Goal: Information Seeking & Learning: Learn about a topic

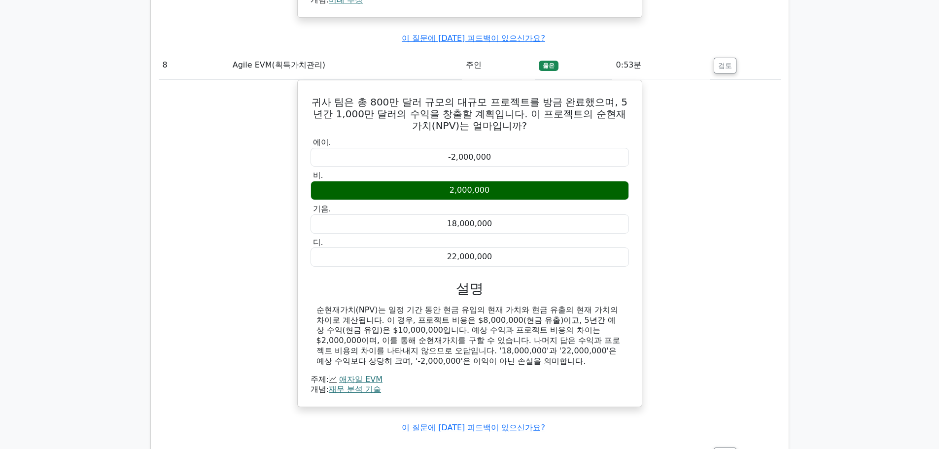
scroll to position [1819, 0]
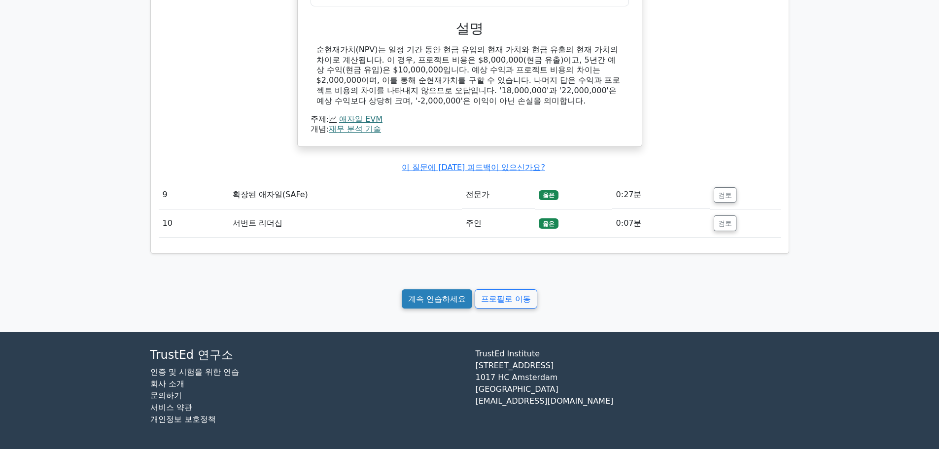
click at [443, 304] on font "계속 연습하세요" at bounding box center [437, 298] width 58 height 9
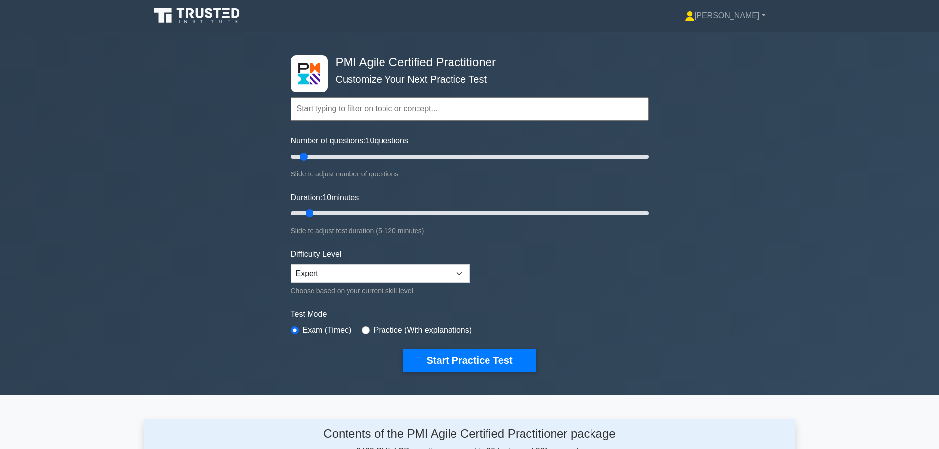
click at [782, 123] on div "PMI Agile Certified Practitioner Customize Your Next Practice Test Topics Agile…" at bounding box center [469, 214] width 939 height 364
click at [734, 172] on div "PMI Agile Certified Practitioner Customize Your Next Practice Test Topics Agile…" at bounding box center [469, 214] width 939 height 364
click at [464, 359] on button "Start Practice Test" at bounding box center [469, 360] width 133 height 23
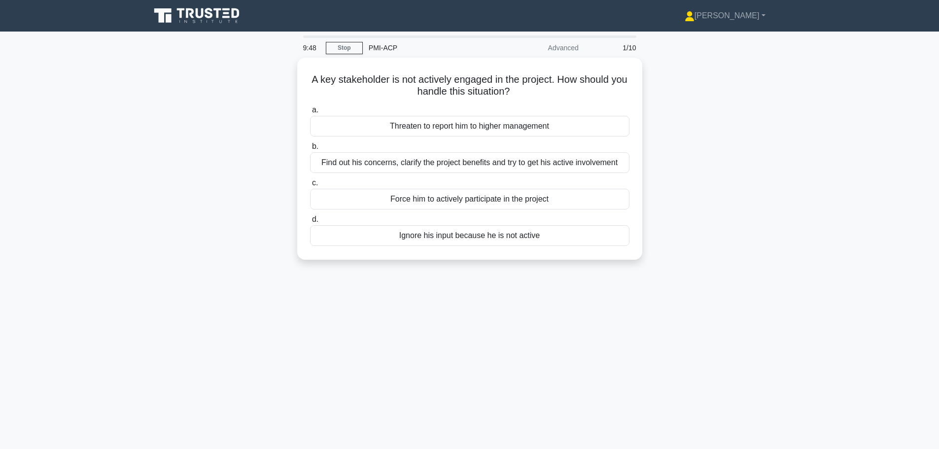
click at [793, 155] on div "A key stakeholder is not actively engaged in the project. How should you handle…" at bounding box center [469, 165] width 651 height 214
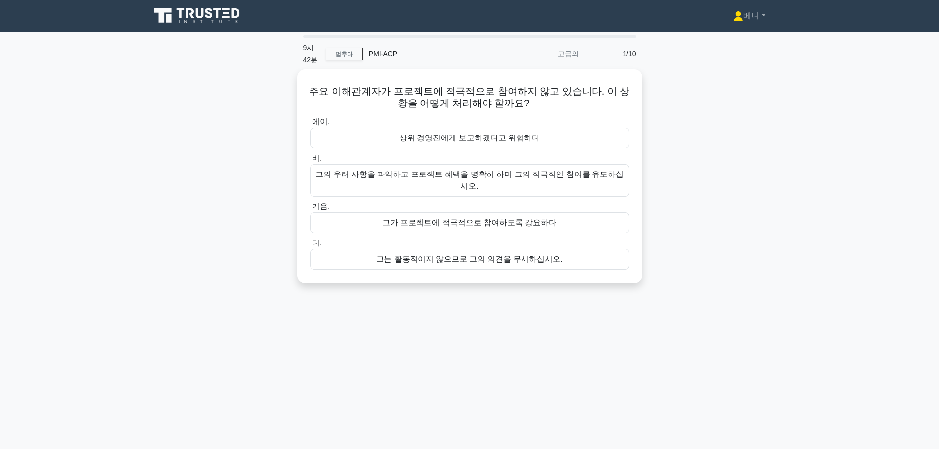
click at [755, 200] on div "주요 이해관계자가 프로젝트에 적극적으로 참여하지 않고 있습니다. 이 상황을 어떻게 처리해야 할까요? .spinner_0XTQ{transform…" at bounding box center [469, 182] width 651 height 226
click at [571, 175] on font "그의 우려 사항을 파악하고 프로젝트 혜택을 명확히 하며 그의 적극적인 참여를 유도하십시오." at bounding box center [469, 178] width 308 height 20
click at [310, 159] on input "비. 그의 우려 사항을 파악하고 프로젝트 혜택을 명확히 하며 그의 적극적인 참여를 유도하십시오." at bounding box center [310, 156] width 0 height 6
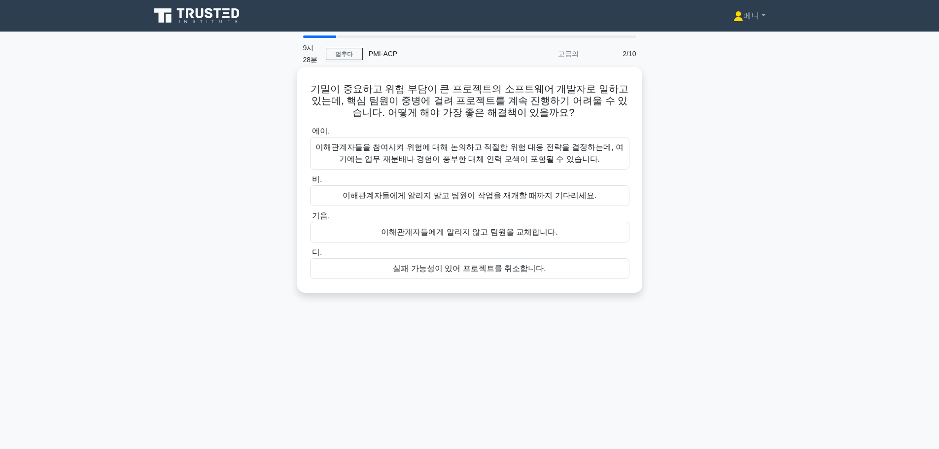
click at [543, 153] on font "이해관계자들을 참여시켜 위험에 대해 논의하고 적절한 위험 대응 전략을 결정하는데, 여기에는 업무 재분배나 경험이 풍부한 대체 인력 모색이 포함…" at bounding box center [469, 153] width 310 height 24
click at [310, 135] on input "에이. 이해관계자들을 참여시켜 위험에 대해 논의하고 적절한 위험 대응 전략을 결정하는데, 여기에는 업무 재분배나 경험이 풍부한 대체 인력 모색…" at bounding box center [310, 131] width 0 height 6
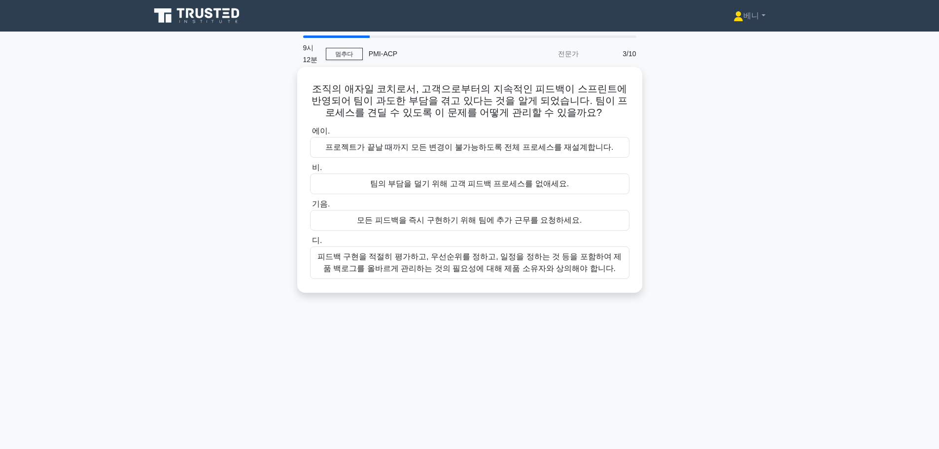
click at [452, 258] on font "피드백 구현을 적절히 평가하고, 우선순위를 정하고, 일정을 정하는 것 등을 포함하여 제품 백로그를 올바르게 관리하는 것의 필요성에 대해 제품 …" at bounding box center [469, 262] width 305 height 20
click at [310, 244] on input "디. 피드백 구현을 적절히 평가하고, 우선순위를 정하고, 일정을 정하는 것 등을 포함하여 제품 백로그를 올바르게 관리하는 것의 필요성에 대해 …" at bounding box center [310, 241] width 0 height 6
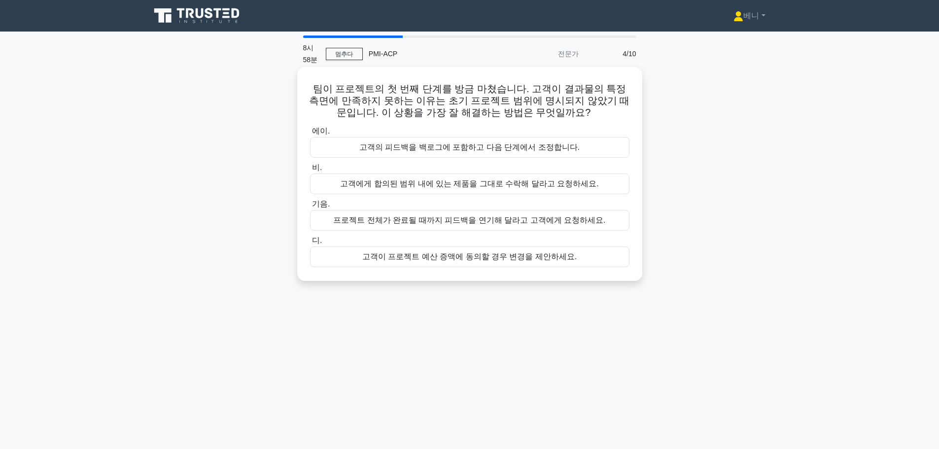
click at [476, 147] on font "고객의 피드백을 백로그에 포함하고 다음 단계에서 조정합니다." at bounding box center [469, 147] width 220 height 8
click at [310, 135] on input "에이. 고객의 피드백을 백로그에 포함하고 다음 단계에서 조정합니다." at bounding box center [310, 131] width 0 height 6
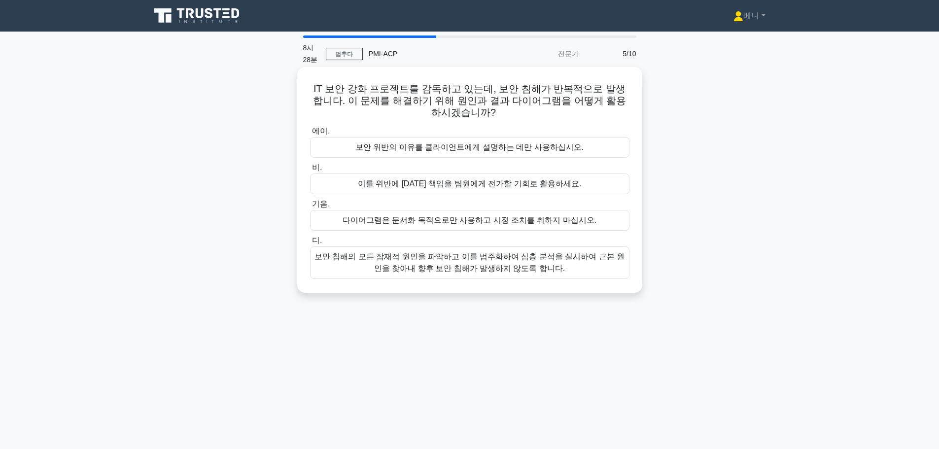
click at [513, 263] on font "보안 침해의 모든 잠재적 원인을 파악하고 이를 범주화하여 심층 분석을 실시하여 근본 원인을 찾아내 향후 보안 침해가 발생하지 않도록 합니다." at bounding box center [469, 263] width 310 height 24
click at [310, 244] on input "디. 보안 침해의 모든 잠재적 원인을 파악하고 이를 범주화하여 심층 분석을 실시하여 근본 원인을 찾아내 향후 보안 침해가 발생하지 않도록 합니…" at bounding box center [310, 241] width 0 height 6
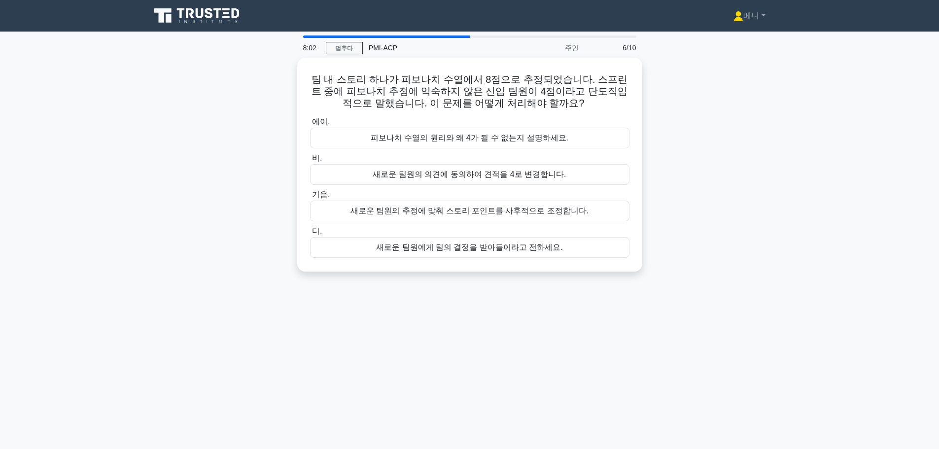
click at [728, 288] on div "8:02 멈추다 PMI-ACP 주인 6/10 팀 내 스토리 하나가 피보나치 수열에서 8점으로 추정되었습니다. 스프린트 중에 피보나치 추정에 익…" at bounding box center [469, 281] width 651 height 493
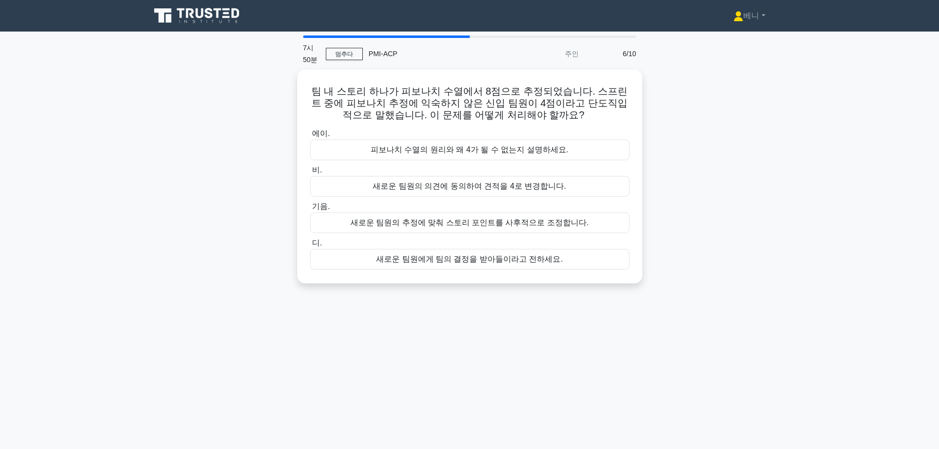
drag, startPoint x: 706, startPoint y: 169, endPoint x: 713, endPoint y: 164, distance: 8.1
click at [717, 160] on div "팀 내 스토리 하나가 피보나치 수열에서 8점으로 추정되었습니다. 스프린트 중에 피보나치 추정에 익숙하지 않은 신입 팀원이 4점이라고 단도직입적…" at bounding box center [469, 182] width 651 height 226
click at [543, 145] on font "피보나치 수열의 원리와 왜 4가 될 수 없는지 설명하세요." at bounding box center [470, 147] width 198 height 8
click at [310, 135] on input "에이. 피보나치 수열의 원리와 왜 4가 될 수 없는지 설명하세요." at bounding box center [310, 131] width 0 height 6
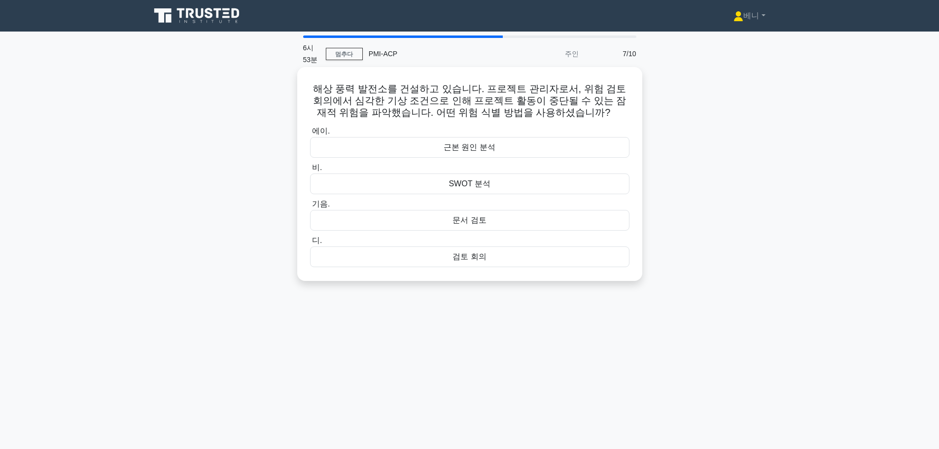
click at [496, 183] on div "SWOT 분석" at bounding box center [469, 183] width 319 height 21
click at [310, 171] on input "비. SWOT 분석" at bounding box center [310, 168] width 0 height 6
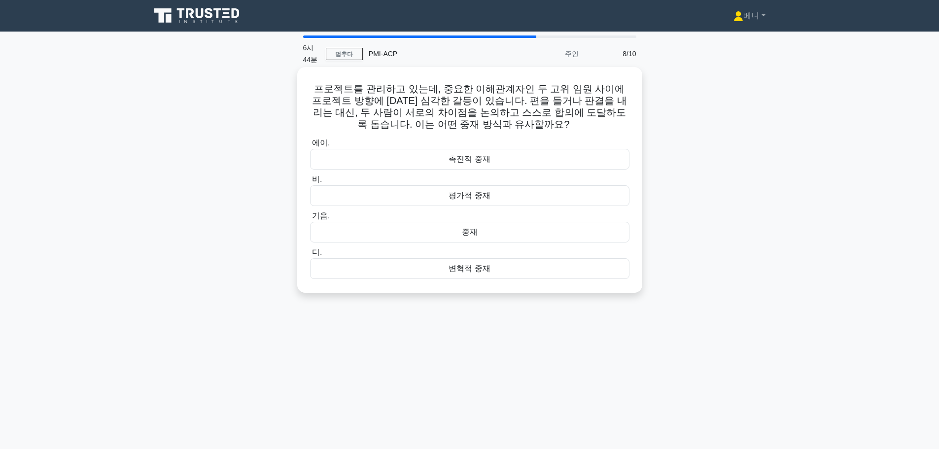
click at [481, 160] on font "촉진적 중재" at bounding box center [468, 159] width 41 height 8
click at [310, 146] on input "에이. 촉진적 중재" at bounding box center [310, 143] width 0 height 6
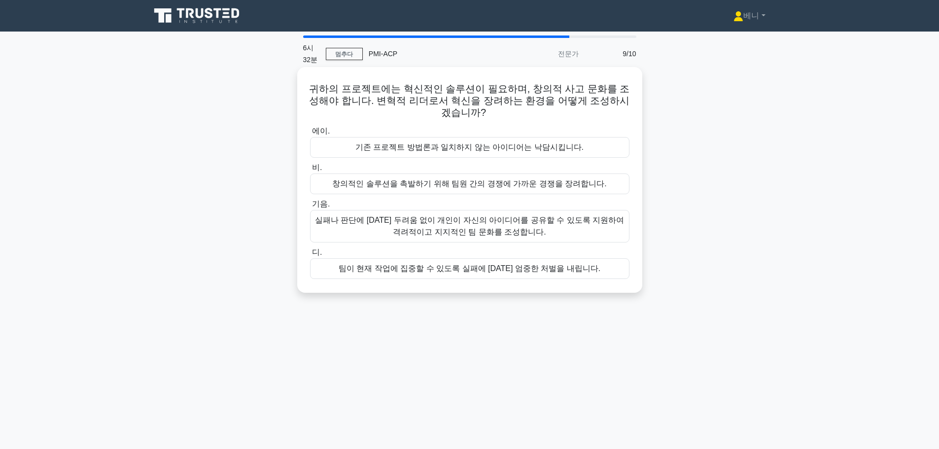
click at [526, 231] on font "실패나 판단에 대한 두려움 없이 개인이 자신의 아이디어를 공유할 수 있도록 지원하여 격려적이고 지지적인 팀 문화를 조성합니다." at bounding box center [469, 226] width 310 height 24
click at [310, 207] on input "기음. 실패나 판단에 대한 두려움 없이 개인이 자신의 아이디어를 공유할 수 있도록 지원하여 격려적이고 지지적인 팀 문화를 조성합니다." at bounding box center [310, 204] width 0 height 6
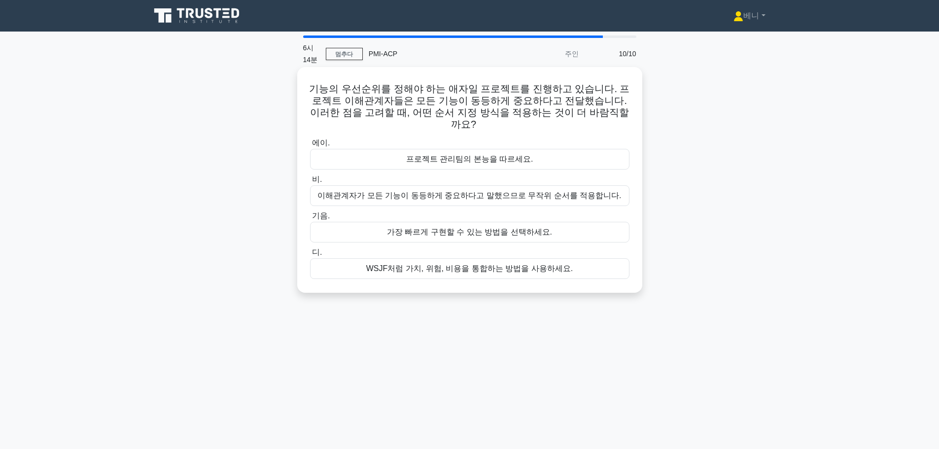
click at [497, 228] on font "가장 빠르게 구현할 수 있는 방법을 선택하세요." at bounding box center [469, 232] width 165 height 8
click at [310, 218] on input "기음. 가장 빠르게 구현할 수 있는 방법을 선택하세요." at bounding box center [310, 216] width 0 height 6
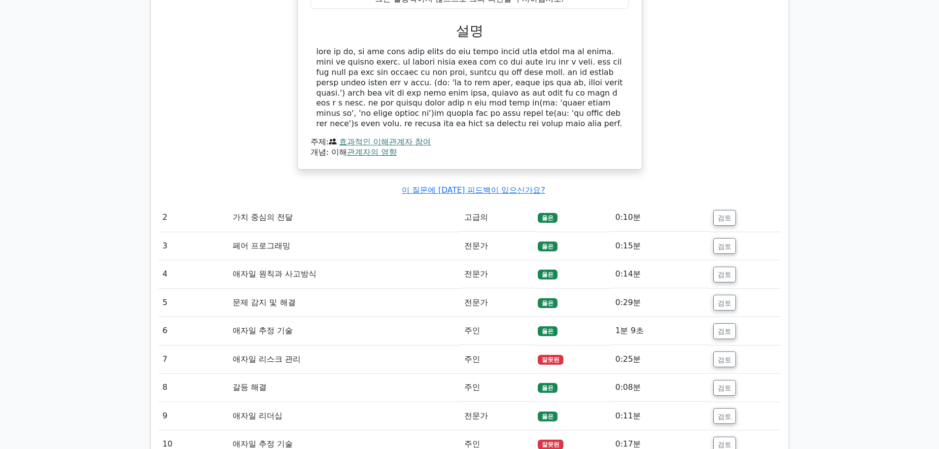
scroll to position [887, 0]
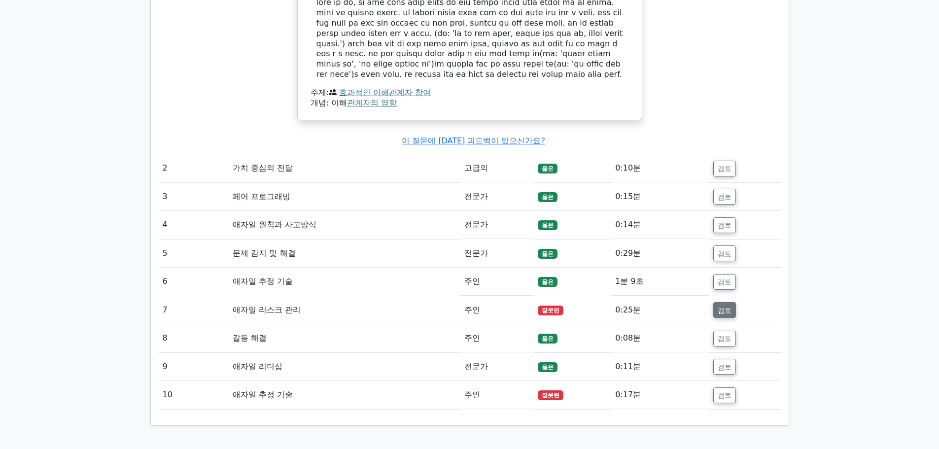
click at [725, 314] on font "검토" at bounding box center [725, 310] width 14 height 8
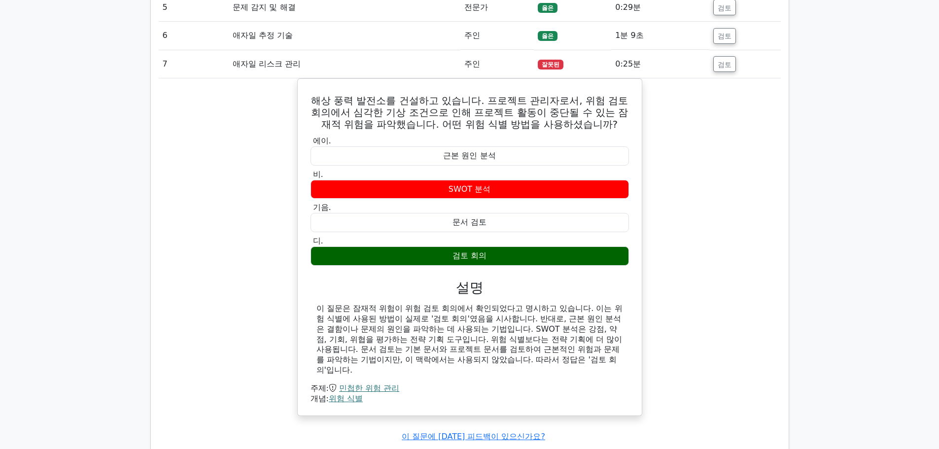
scroll to position [1084, 0]
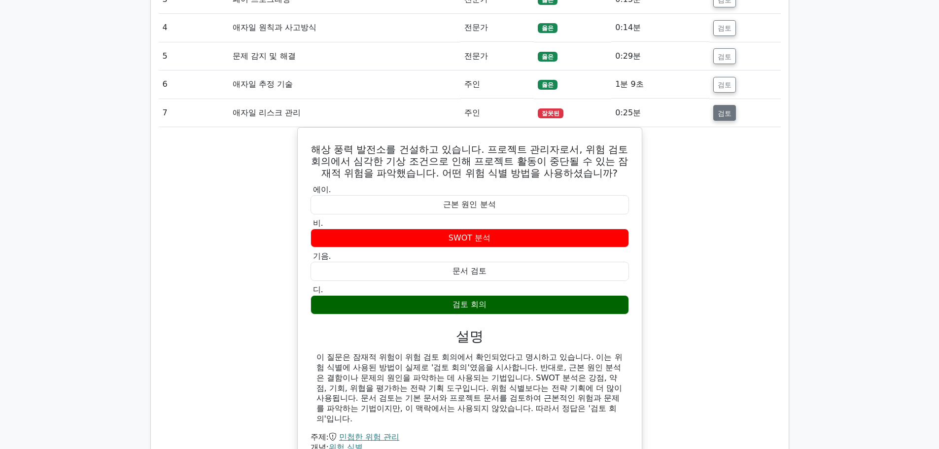
click at [716, 121] on button "검토" at bounding box center [724, 113] width 23 height 16
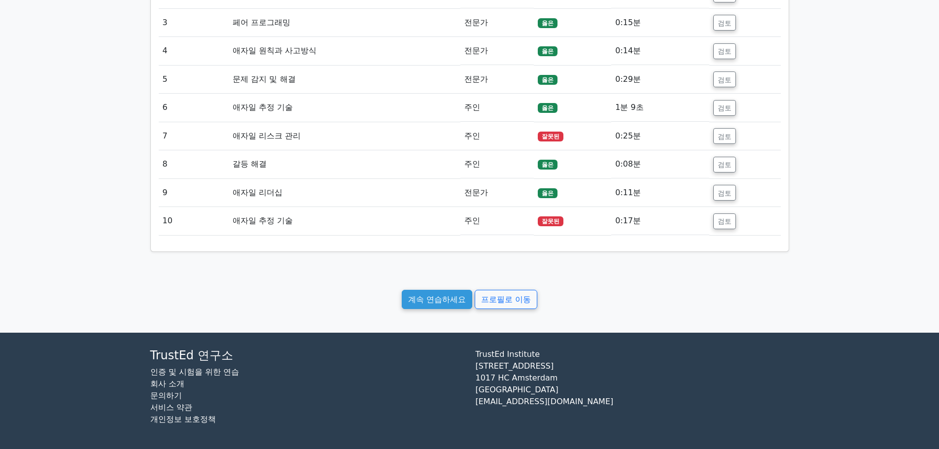
scroll to position [1131, 0]
click at [734, 215] on button "검토" at bounding box center [724, 221] width 23 height 16
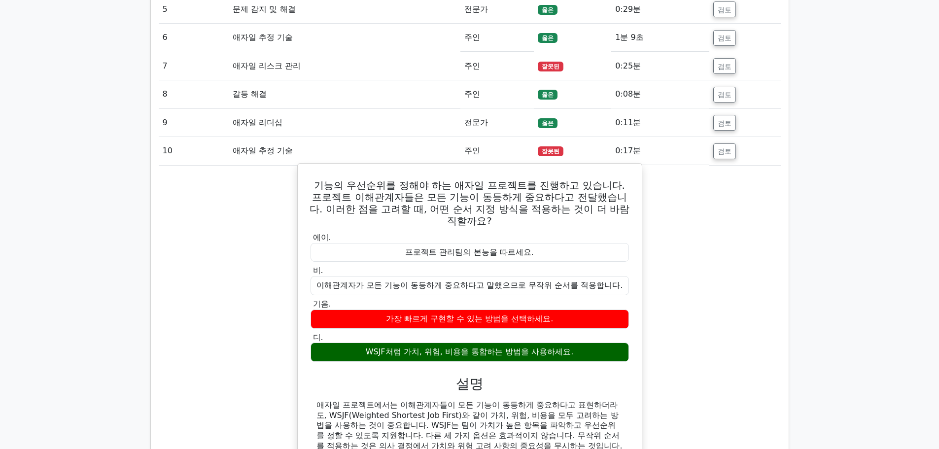
scroll to position [1180, 0]
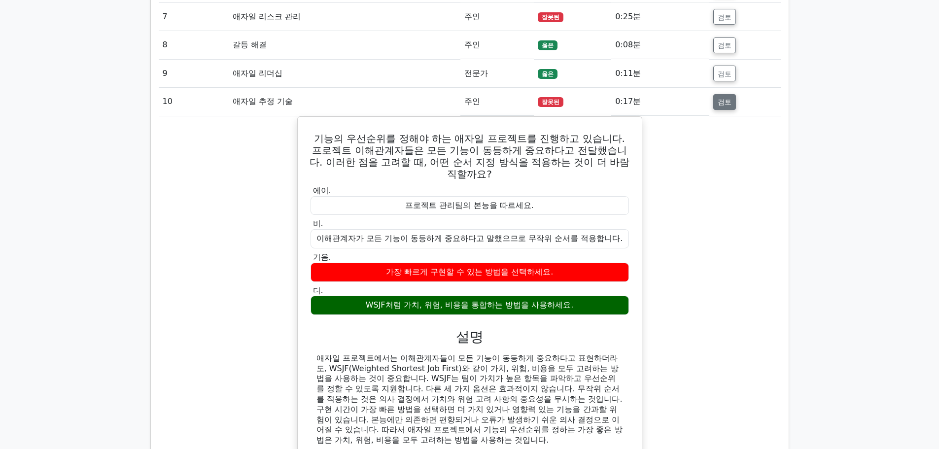
click at [727, 106] on font "검토" at bounding box center [725, 102] width 14 height 8
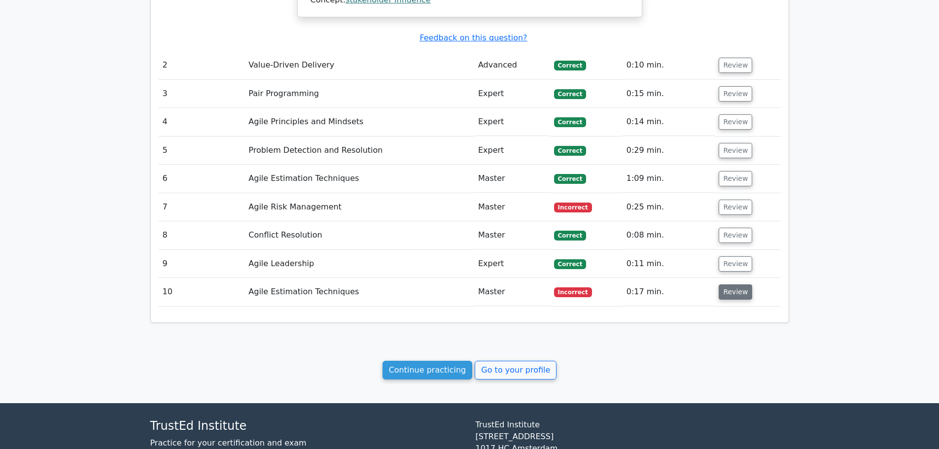
scroll to position [1134, 0]
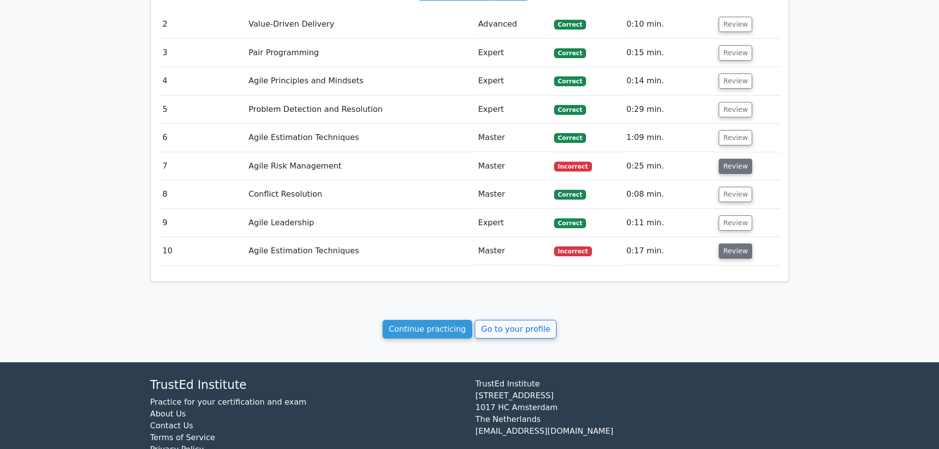
click at [743, 159] on button "Review" at bounding box center [736, 166] width 34 height 15
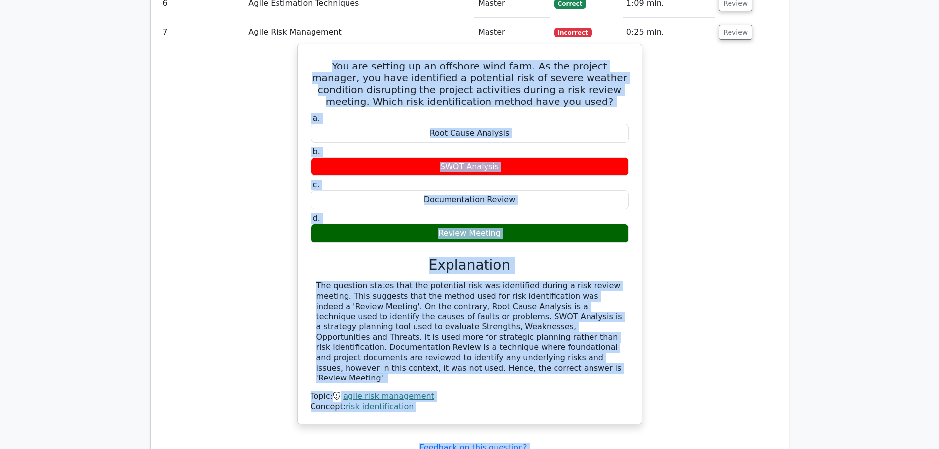
scroll to position [1308, 0]
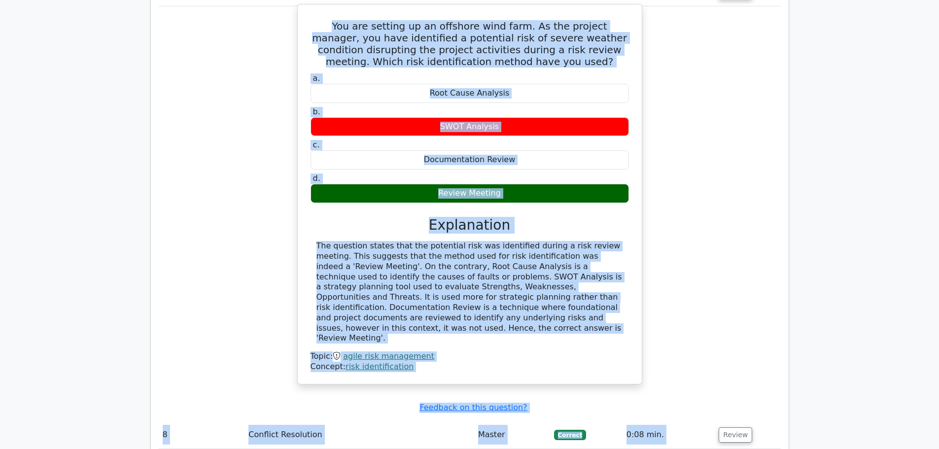
drag, startPoint x: 310, startPoint y: 179, endPoint x: 458, endPoint y: 311, distance: 197.9
click at [458, 311] on div "You are setting up an offshore wind farm. As the project manager, you have iden…" at bounding box center [470, 194] width 336 height 372
copy div "You are setting up an offshore wind farm. As the project manager, you have iden…"
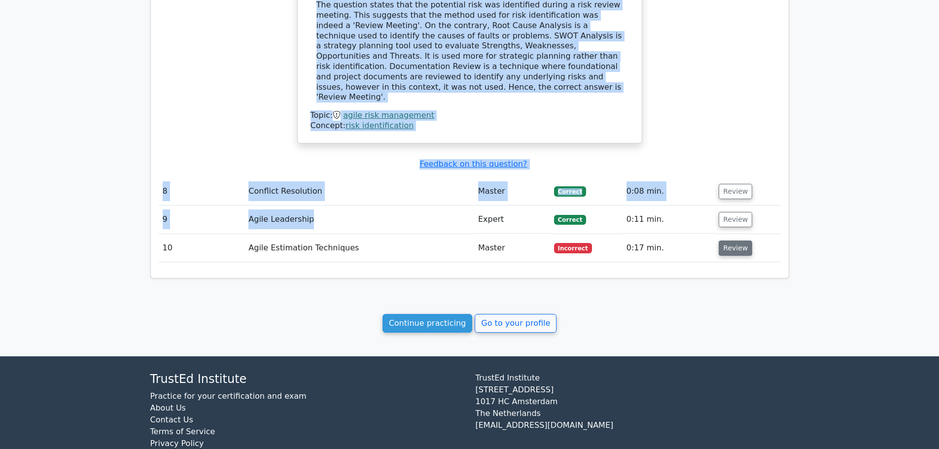
scroll to position [1554, 0]
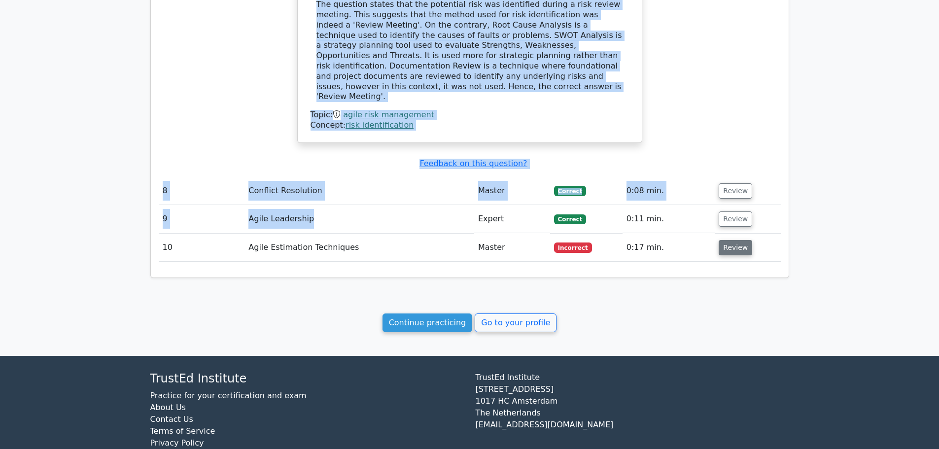
click at [734, 240] on button "Review" at bounding box center [736, 247] width 34 height 15
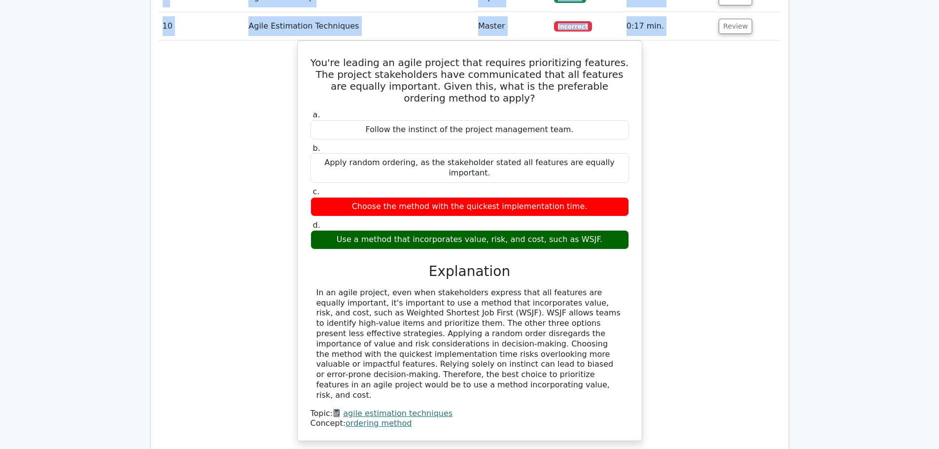
scroll to position [1871, 0]
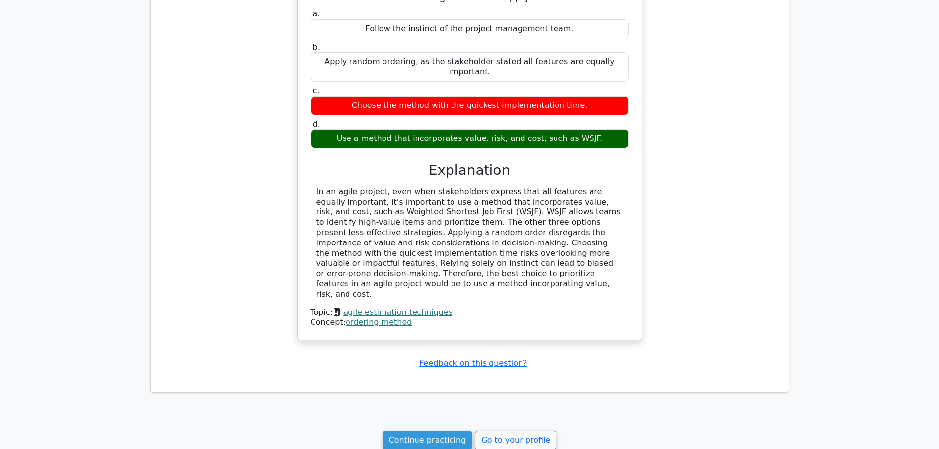
drag, startPoint x: 314, startPoint y: 246, endPoint x: 471, endPoint y: 247, distance: 156.2
click at [471, 247] on div "You're leading an agile project that requires prioritizing features. The projec…" at bounding box center [470, 140] width 336 height 392
copy div "You're leading an agile project that requires prioritizing features. The projec…"
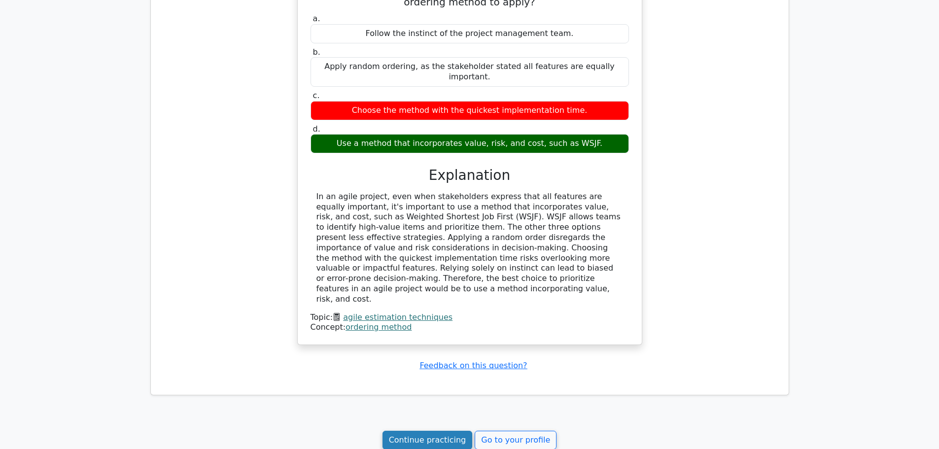
click at [425, 431] on link "Continue practicing" at bounding box center [427, 440] width 90 height 19
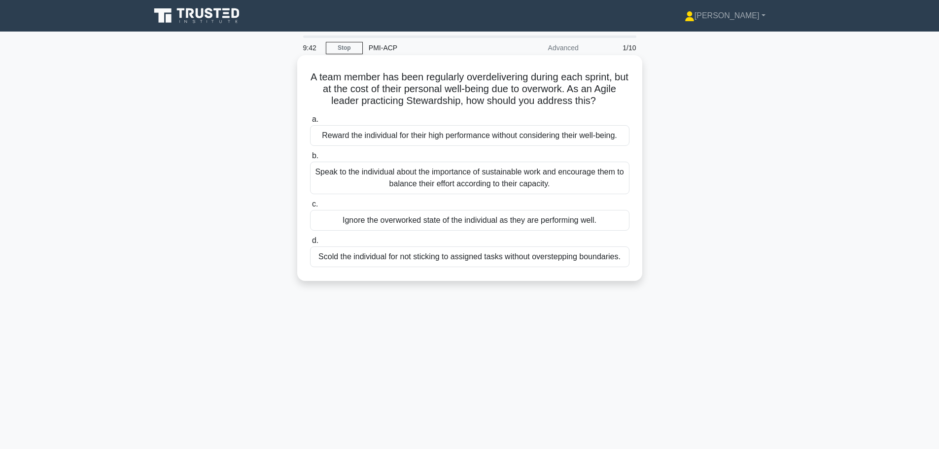
click at [632, 173] on div "b. Speak to the individual about the importance of sustainable work and encoura…" at bounding box center [469, 172] width 331 height 44
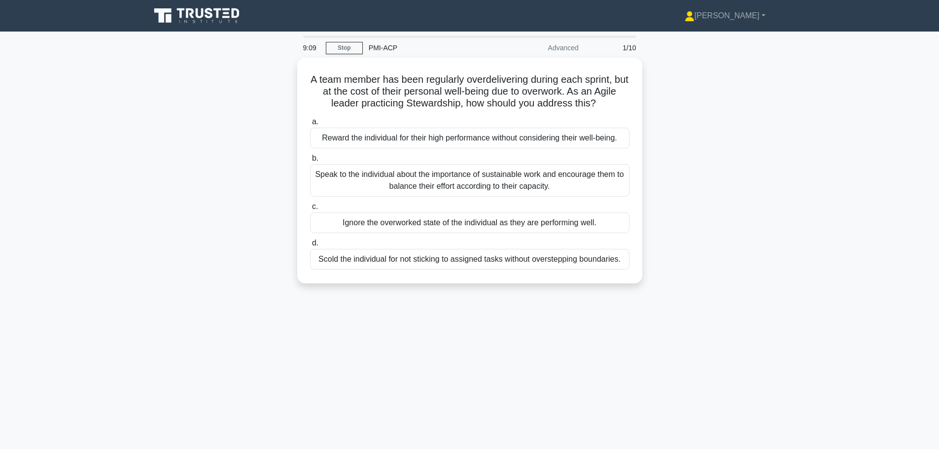
click at [749, 272] on div "A team member has been regularly overdelivering during each sprint, but at the …" at bounding box center [469, 177] width 651 height 238
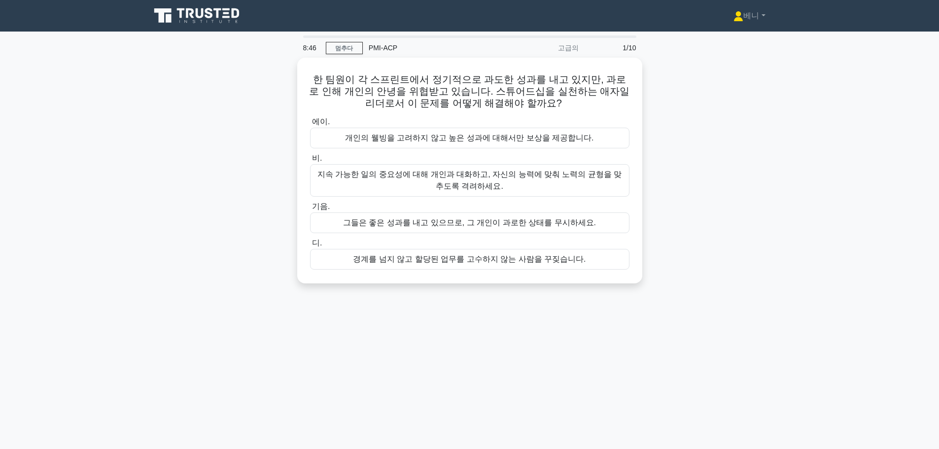
click at [720, 264] on div "한 팀원이 각 스프린트에서 정기적으로 과도한 성과를 내고 있지만, 과로로 인해 개인의 안녕을 위협받고 있습니다. 스튜어드십을 실천하는 애자일 …" at bounding box center [469, 177] width 651 height 238
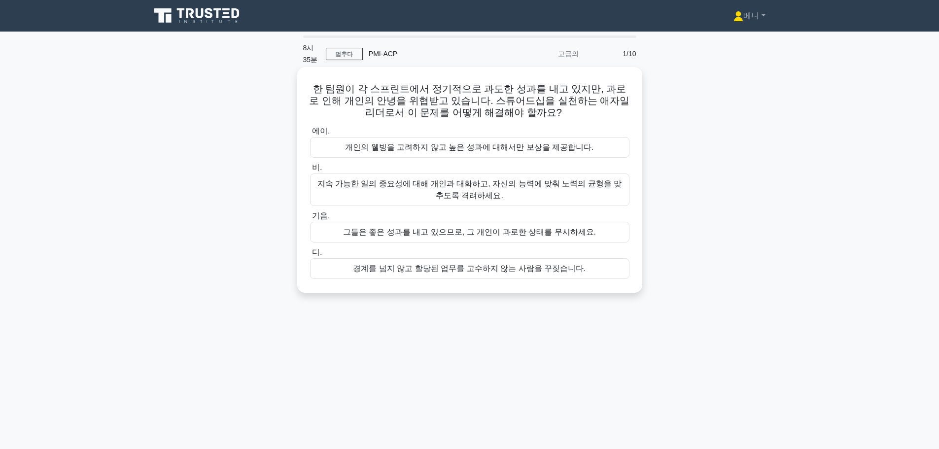
click at [524, 196] on font "지속 가능한 일의 중요성에 대해 개인과 대화하고, 자신의 능력에 맞춰 노력의 균형을 맞추도록 격려하세요." at bounding box center [469, 190] width 310 height 24
click at [310, 171] on input "비. 지속 가능한 일의 중요성에 대해 개인과 대화하고, 자신의 능력에 맞춰 노력의 균형을 맞추도록 격려하세요." at bounding box center [310, 168] width 0 height 6
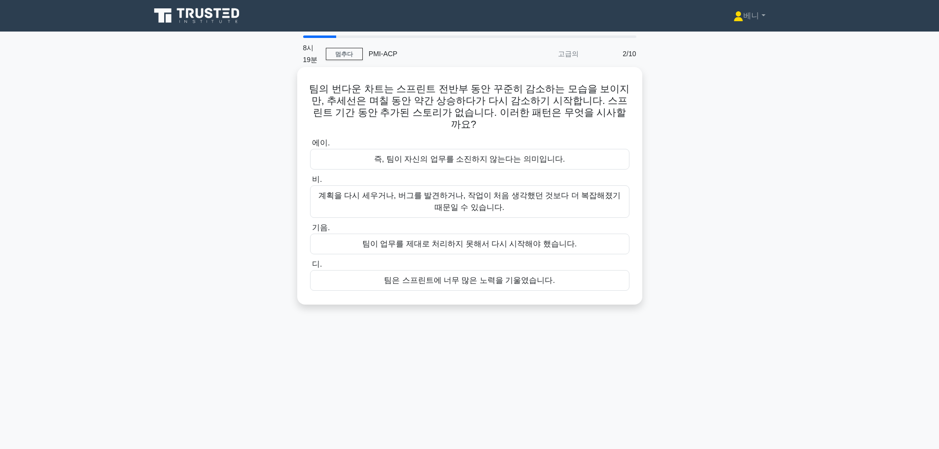
click at [565, 191] on font "계획을 다시 세우거나, 버그를 발견하거나, 작업이 처음 생각했던 것보다 더 복잡해졌기 때문일 수 있습니다." at bounding box center [469, 201] width 302 height 20
click at [310, 183] on input "비. 계획을 다시 세우거나, 버그를 발견하거나, 작업이 처음 생각했던 것보다 더 복잡해졌기 때문일 수 있습니다." at bounding box center [310, 179] width 0 height 6
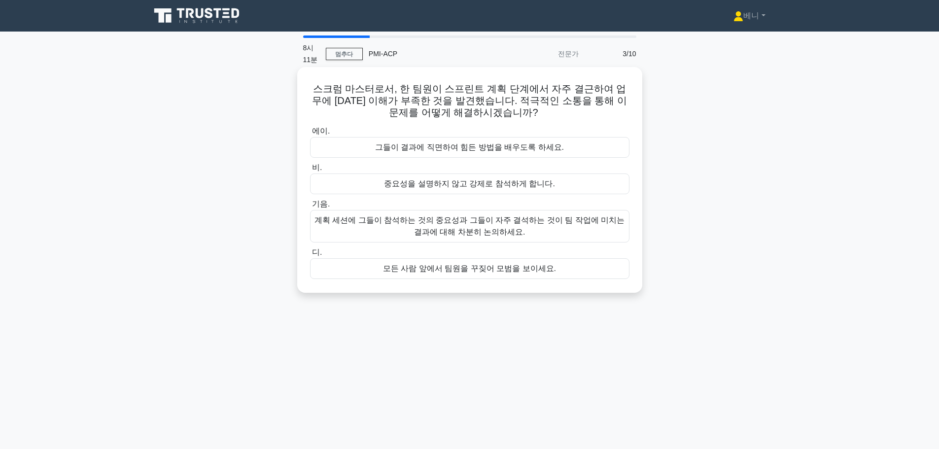
click at [560, 233] on font "계획 세션에 그들이 참석하는 것의 중요성과 그들이 자주 결석하는 것이 팀 작업에 미치는 결과에 대해 차분히 논의하세요." at bounding box center [469, 226] width 310 height 24
click at [310, 207] on input "기음. 계획 세션에 그들이 참석하는 것의 중요성과 그들이 자주 결석하는 것이 팀 작업에 미치는 결과에 대해 차분히 논의하세요." at bounding box center [310, 204] width 0 height 6
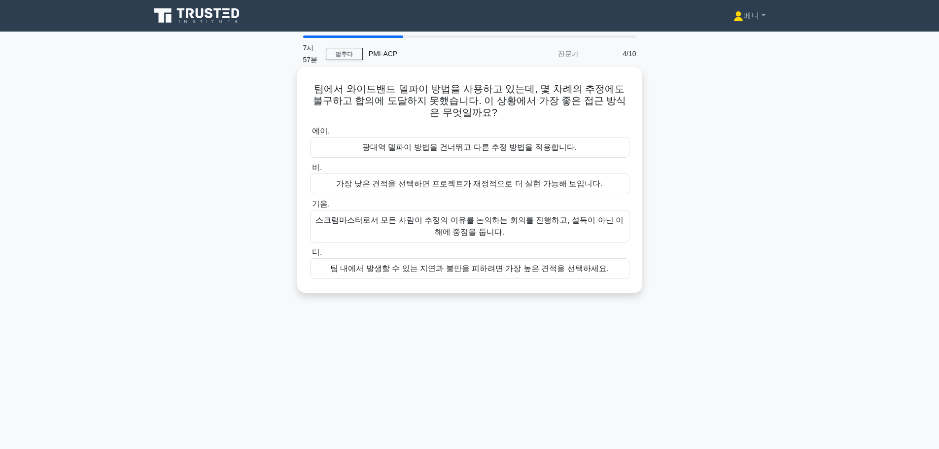
click at [528, 230] on font "스크럼마스터로서 모든 사람이 추정의 이유를 논의하는 회의를 진행하고, 설득이 아닌 이해에 중점을 둡니다." at bounding box center [469, 226] width 310 height 24
click at [310, 207] on input "기음. 스크럼마스터로서 모든 사람이 추정의 이유를 논의하는 회의를 진행하고, 설득이 아닌 이해에 중점을 둡니다." at bounding box center [310, 204] width 0 height 6
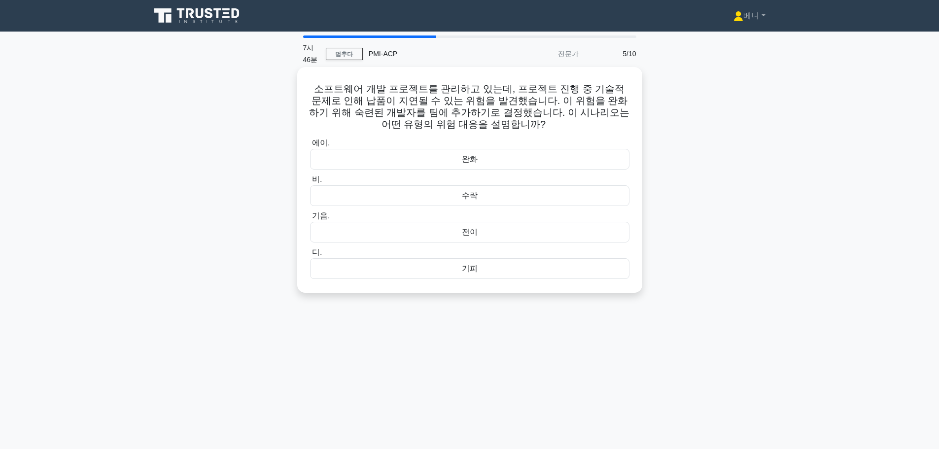
click at [500, 156] on div "완화" at bounding box center [469, 159] width 319 height 21
click at [310, 146] on input "에이. 완화" at bounding box center [310, 143] width 0 height 6
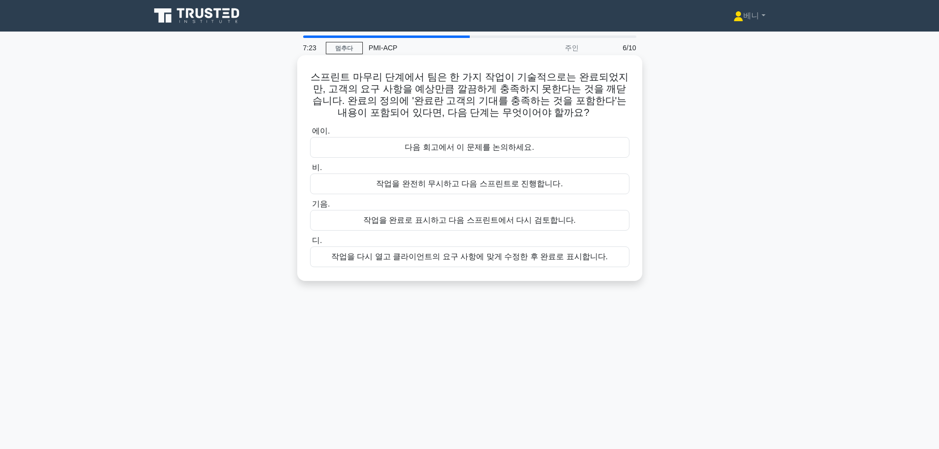
click at [498, 272] on div "스프린트 마무리 단계에서 팀은 한 가지 작업이 기술적으로는 완료되었지만, 고객의 요구 사항을 예상만큼 깔끔하게 충족하지 못한다는 것을 깨닫습니…" at bounding box center [469, 168] width 337 height 218
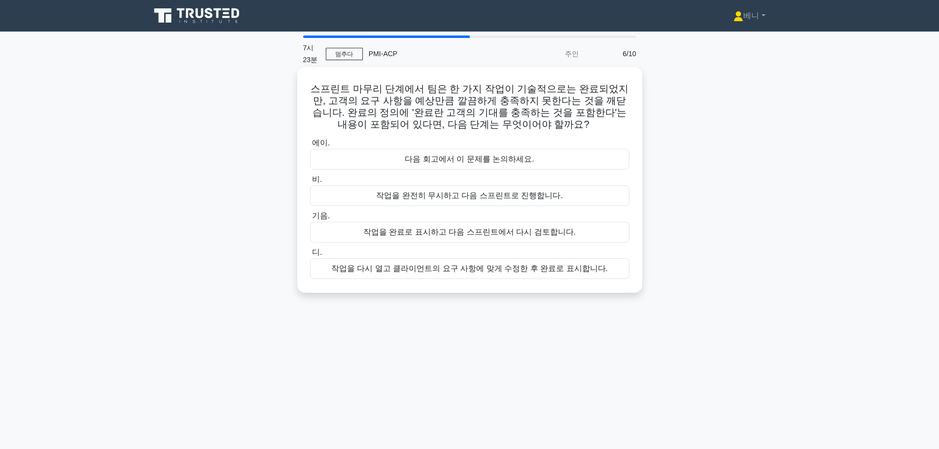
click at [498, 272] on font "작업을 다시 열고 클라이언트의 요구 사항에 맞게 수정한 후 완료로 표시합니다." at bounding box center [469, 268] width 276 height 8
click at [310, 256] on input "디. 작업을 다시 열고 클라이언트의 요구 사항에 맞게 수정한 후 완료로 표시합니다." at bounding box center [310, 252] width 0 height 6
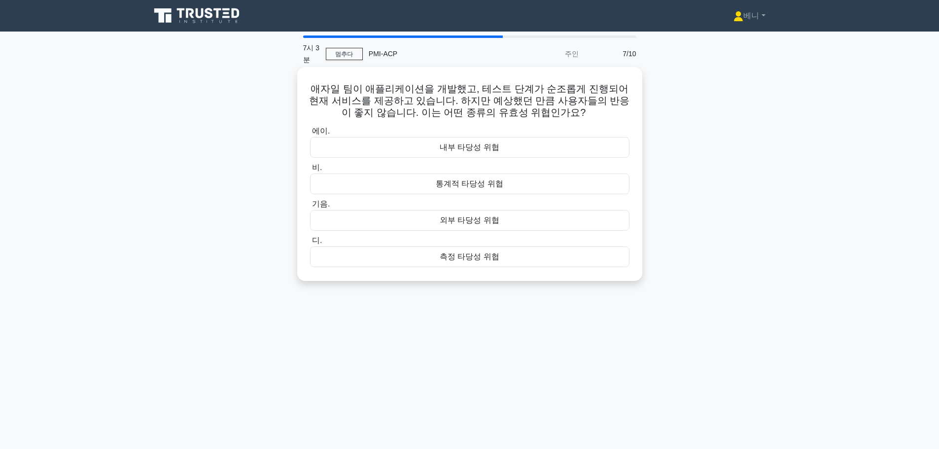
click at [514, 222] on div "외부 타당성 위협" at bounding box center [469, 220] width 319 height 21
click at [310, 207] on input "기음. 외부 타당성 위협" at bounding box center [310, 204] width 0 height 6
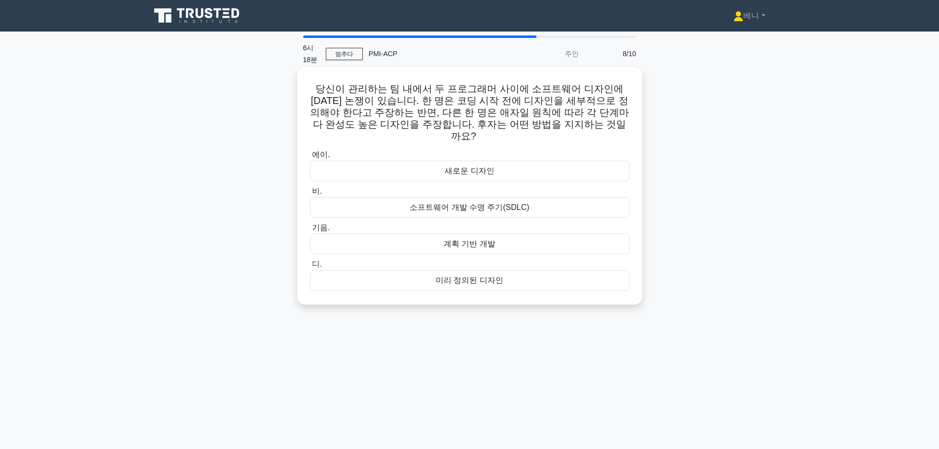
click at [542, 197] on div "소프트웨어 개발 수명 주기(SDLC)" at bounding box center [469, 207] width 319 height 21
click at [310, 195] on input "비. 소프트웨어 개발 수명 주기(SDLC)" at bounding box center [310, 191] width 0 height 6
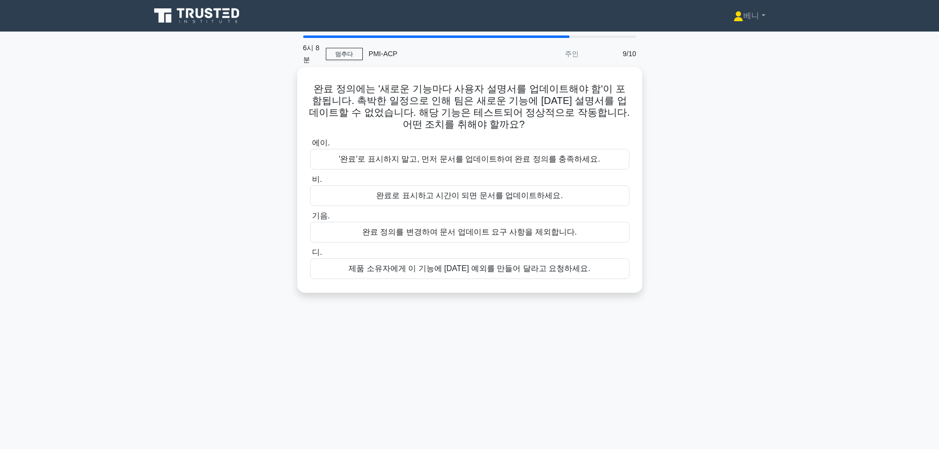
click at [582, 161] on font "'완료'로 표시하지 말고, 먼저 문서를 업데이트하여 완료 정의를 충족하세요." at bounding box center [470, 159] width 262 height 8
click at [310, 146] on input "에이. '완료'로 표시하지 말고, 먼저 문서를 업데이트하여 완료 정의를 충족하세요." at bounding box center [310, 143] width 0 height 6
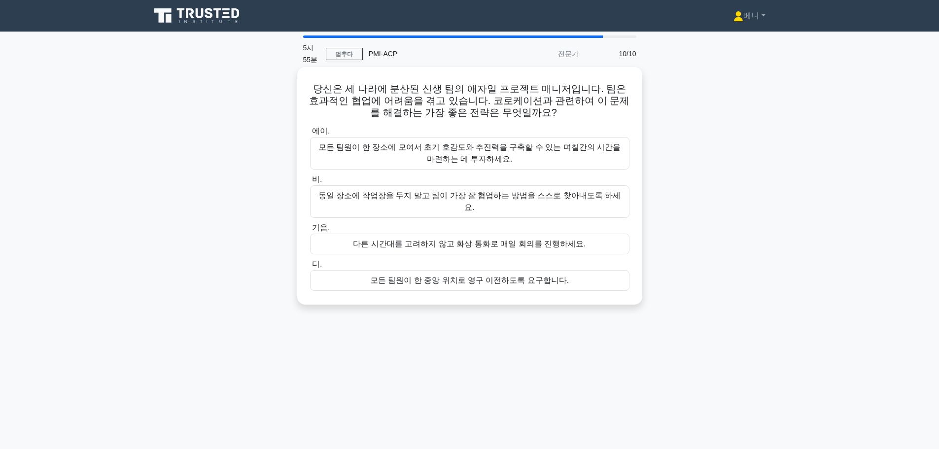
click at [521, 152] on font "모든 팀원이 한 장소에 모여서 초기 호감도와 추진력을 구축할 수 있는 며칠간의 시간을 마련하는 데 투자하세요." at bounding box center [469, 153] width 302 height 20
click at [310, 135] on input "에이. 모든 팀원이 한 장소에 모여서 초기 호감도와 추진력을 구축할 수 있는 며칠간의 시간을 마련하는 데 투자하세요." at bounding box center [310, 131] width 0 height 6
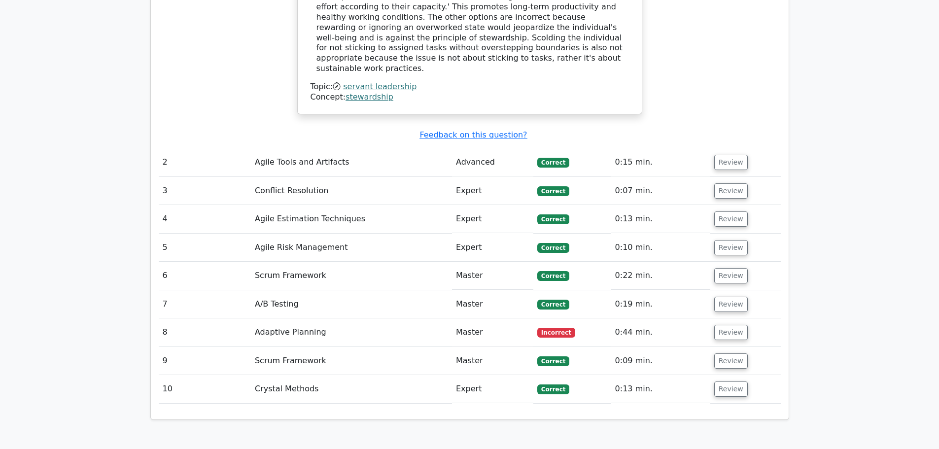
scroll to position [1121, 0]
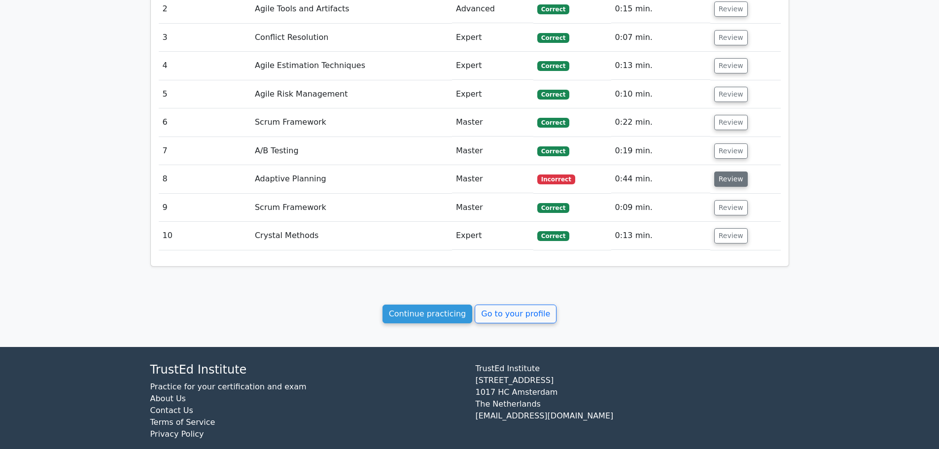
click at [733, 172] on button "Review" at bounding box center [731, 179] width 34 height 15
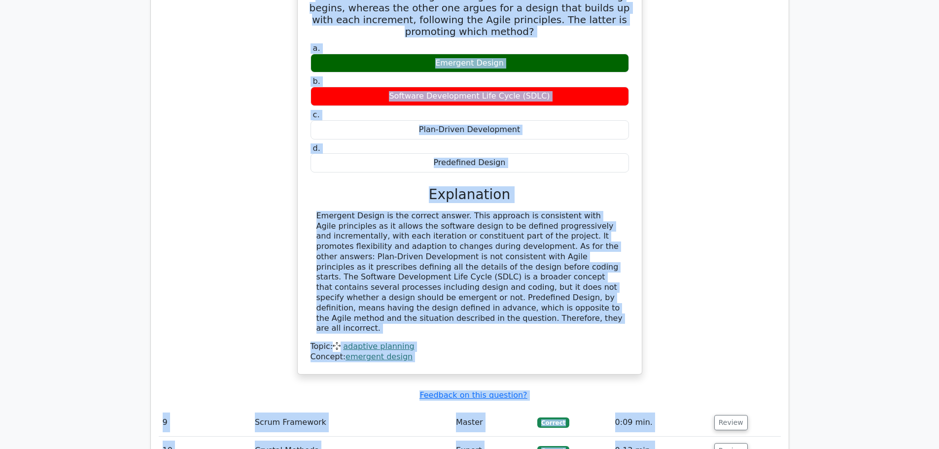
scroll to position [1557, 0]
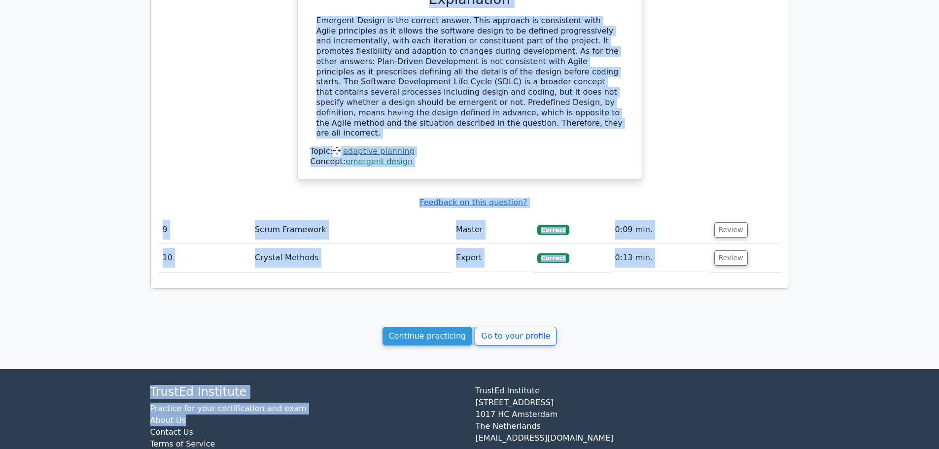
drag, startPoint x: 309, startPoint y: 187, endPoint x: 491, endPoint y: 87, distance: 208.4
copy div "Within the team you're managing, there is an argument between two programmers a…"
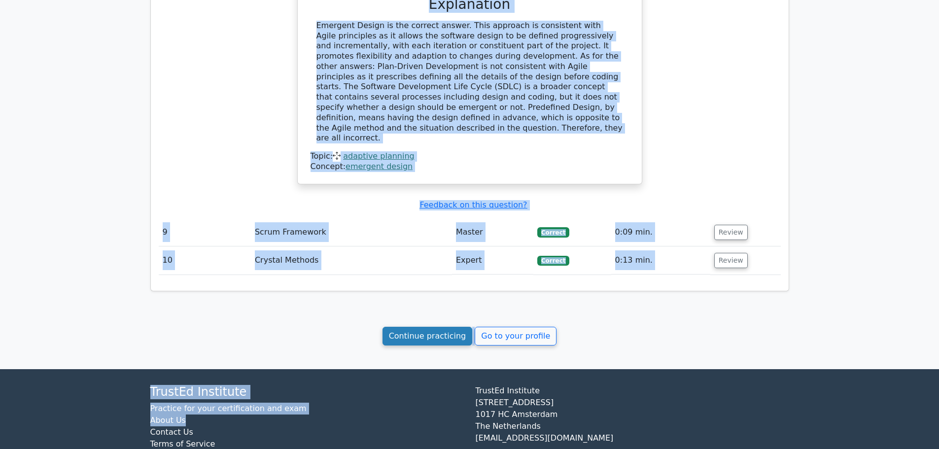
click at [428, 327] on link "Continue practicing" at bounding box center [427, 336] width 90 height 19
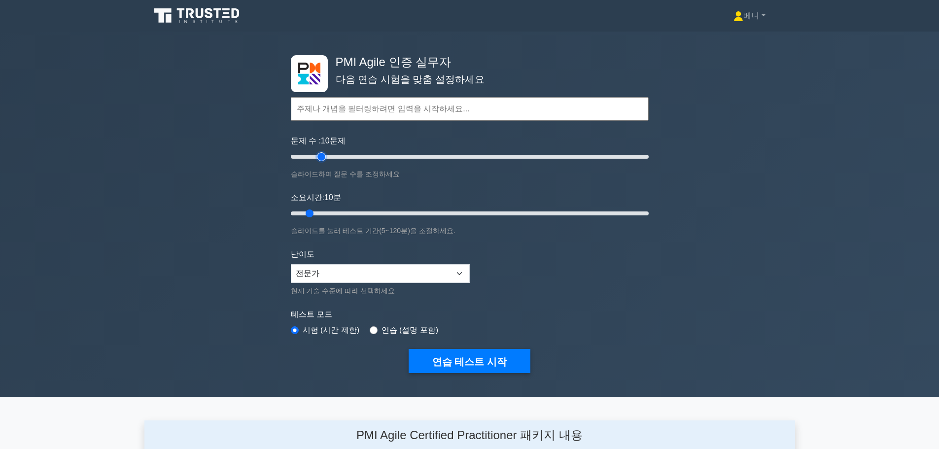
type input "20"
click at [324, 156] on input "문제 수 : 10 문제" at bounding box center [470, 157] width 358 height 12
click at [471, 365] on font "연습 테스트 시작" at bounding box center [469, 361] width 74 height 11
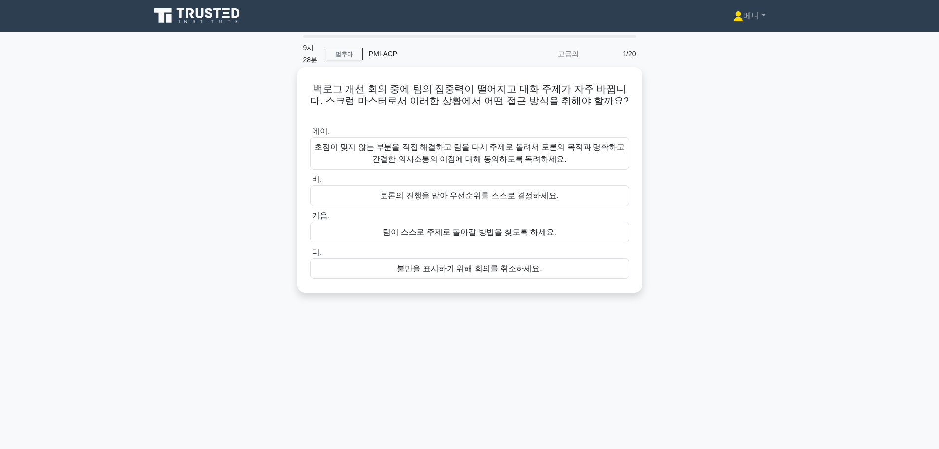
click at [477, 145] on font "초점이 맞지 않는 부분을 직접 해결하고 팀을 다시 주제로 돌려서 토론의 목적과 명확하고 간결한 의사소통의 이점에 대해 동의하도록 독려하세요." at bounding box center [469, 153] width 310 height 20
click at [310, 135] on input "에이. 초점이 맞지 않는 부분을 직접 해결하고 팀을 다시 주제로 돌려서 토론의 목적과 명확하고 간결한 의사소통의 이점에 대해 동의하도록 독려하…" at bounding box center [310, 131] width 0 height 6
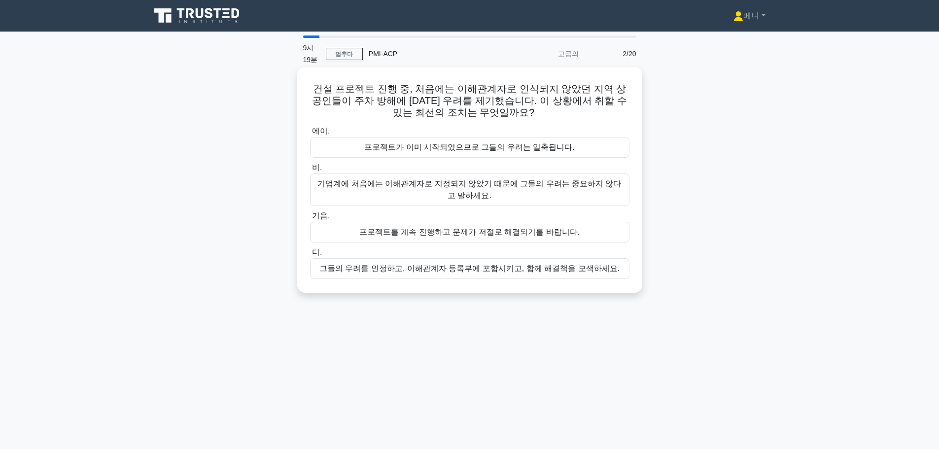
click at [500, 267] on font "그들의 우려를 인정하고, 이해관계자 등록부에 포함시키고, 함께 해결책을 모색하세요." at bounding box center [469, 268] width 300 height 8
click at [310, 256] on input "디. 그들의 우려를 인정하고, 이해관계자 등록부에 포함시키고, 함께 해결책을 모색하세요." at bounding box center [310, 252] width 0 height 6
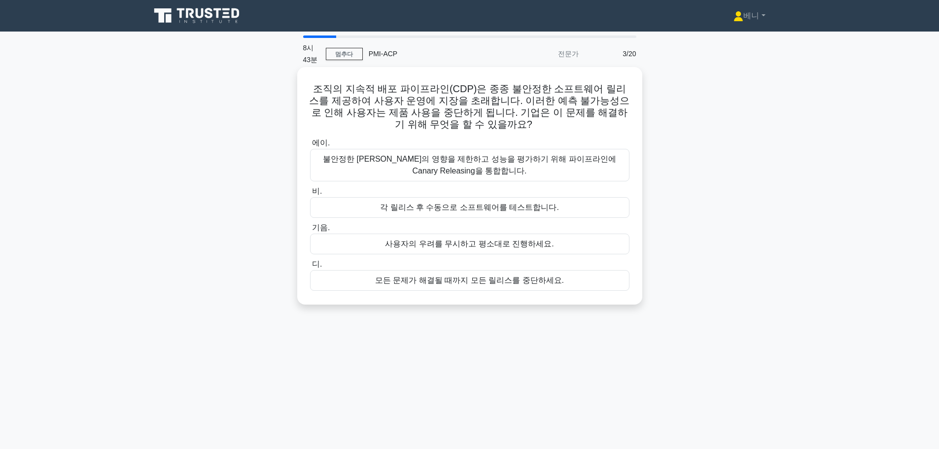
click at [545, 169] on font "불안정한 릴리스의 영향을 제한하고 성능을 평가하기 위해 파이프라인에 Canary Releasing을 통합합니다." at bounding box center [469, 165] width 310 height 24
click at [310, 146] on input "에이. 불안정한 릴리스의 영향을 제한하고 성능을 평가하기 위해 파이프라인에 Canary Releasing을 통합합니다." at bounding box center [310, 143] width 0 height 6
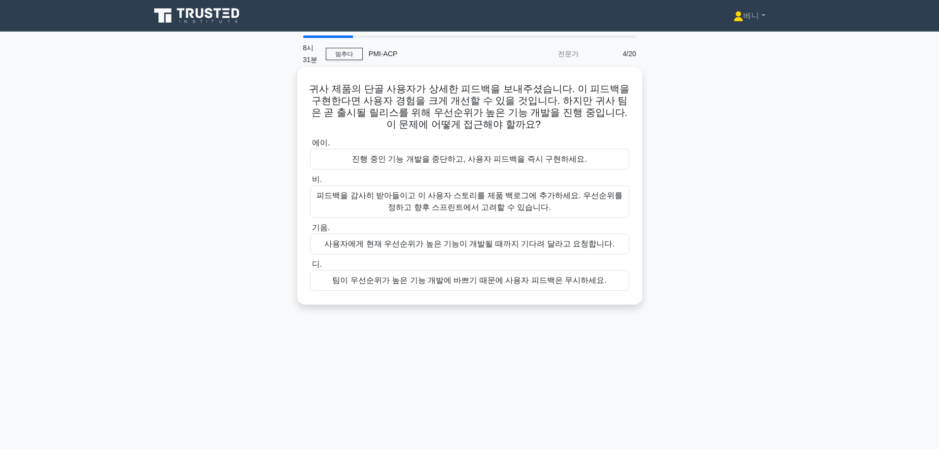
click at [498, 205] on font "피드백을 감사히 받아들이고 이 사용자 스토리를 제품 백로그에 추가하세요. 우선순위를 정하고 향후 스프린트에서 고려할 수 있습니다." at bounding box center [469, 201] width 306 height 20
click at [310, 183] on input "비. 피드백을 감사히 받아들이고 이 사용자 스토리를 제품 백로그에 추가하세요. 우선순위를 정하고 향후 스프린트에서 고려할 수 있습니다." at bounding box center [310, 179] width 0 height 6
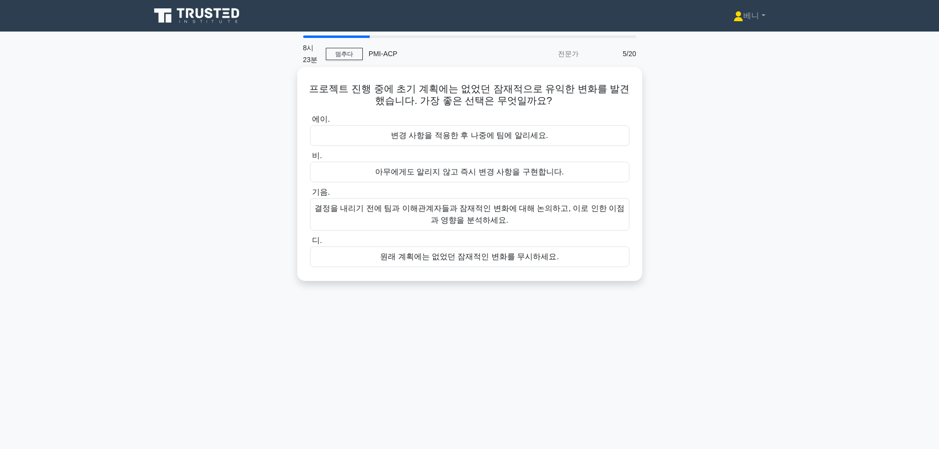
click at [492, 217] on font "결정을 내리기 전에 팀과 이해관계자들과 잠재적인 변화에 대해 논의하고, 이로 인한 이점과 영향을 분석하세요." at bounding box center [469, 214] width 310 height 20
click at [310, 196] on input "기음. 결정을 내리기 전에 팀과 이해관계자들과 잠재적인 변화에 대해 논의하고, 이로 인한 이점과 영향을 분석하세요." at bounding box center [310, 192] width 0 height 6
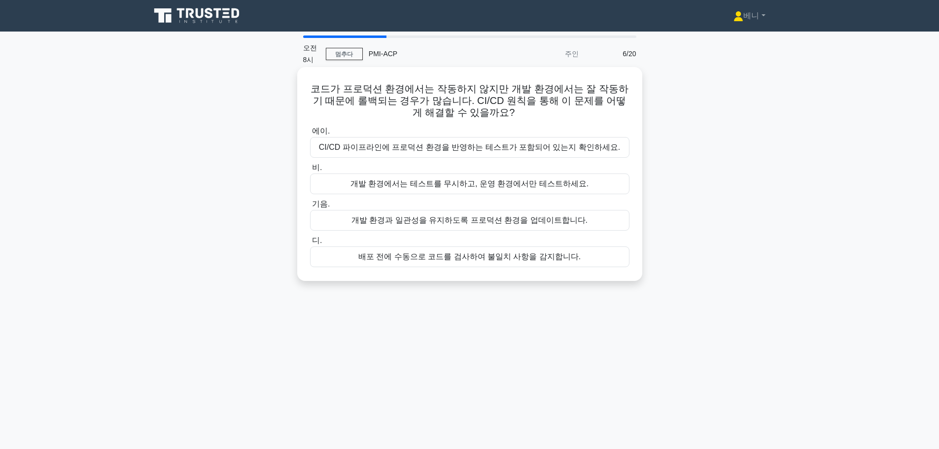
click at [515, 147] on font "CI/CD 파이프라인에 프로덕션 환경을 반영하는 테스트가 포함되어 있는지 확인하세요." at bounding box center [470, 147] width 302 height 8
click at [310, 135] on input "에이. CI/CD 파이프라인에 프로덕션 환경을 반영하는 테스트가 포함되어 있는지 확인하세요." at bounding box center [310, 131] width 0 height 6
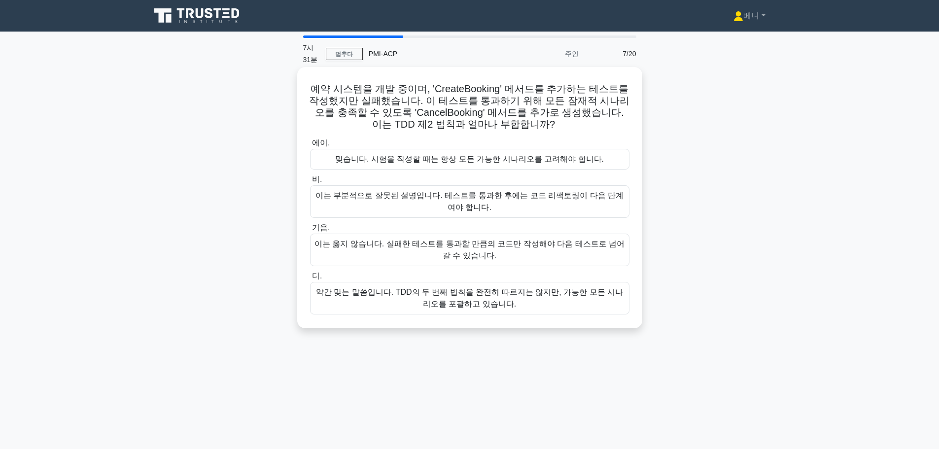
click at [420, 253] on font "이는 옳지 않습니다. 실패한 테스트를 통과할 만큼의 코드만 작성해야 다음 테스트로 넘어갈 수 있습니다." at bounding box center [469, 250] width 310 height 24
click at [310, 231] on input "기음. 이는 옳지 않습니다. 실패한 테스트를 통과할 만큼의 코드만 작성해야 다음 테스트로 넘어갈 수 있습니다." at bounding box center [310, 228] width 0 height 6
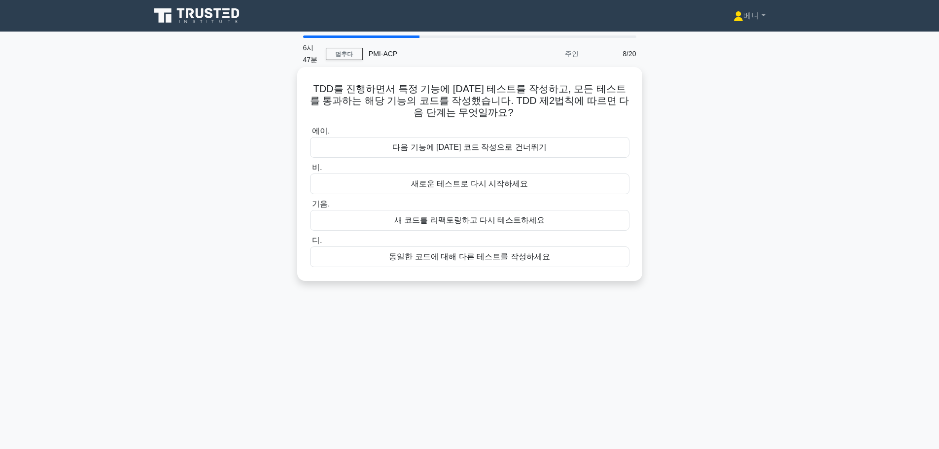
click at [485, 218] on font "새 코드를 리팩토링하고 다시 테스트하세요" at bounding box center [469, 220] width 151 height 8
click at [310, 207] on input "기음. 새 코드를 리팩토링하고 다시 테스트하세요" at bounding box center [310, 204] width 0 height 6
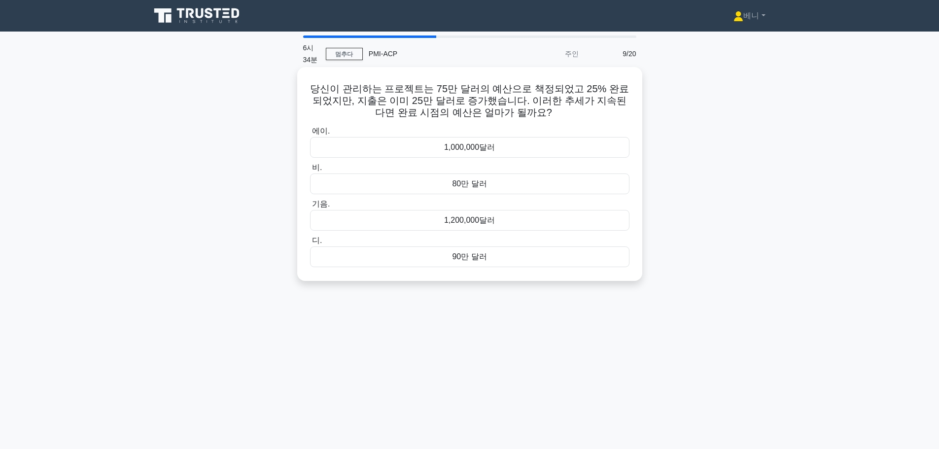
click at [485, 144] on font "1,000,000달러" at bounding box center [469, 147] width 51 height 8
click at [310, 135] on input "에이. 1,000,000달러" at bounding box center [310, 131] width 0 height 6
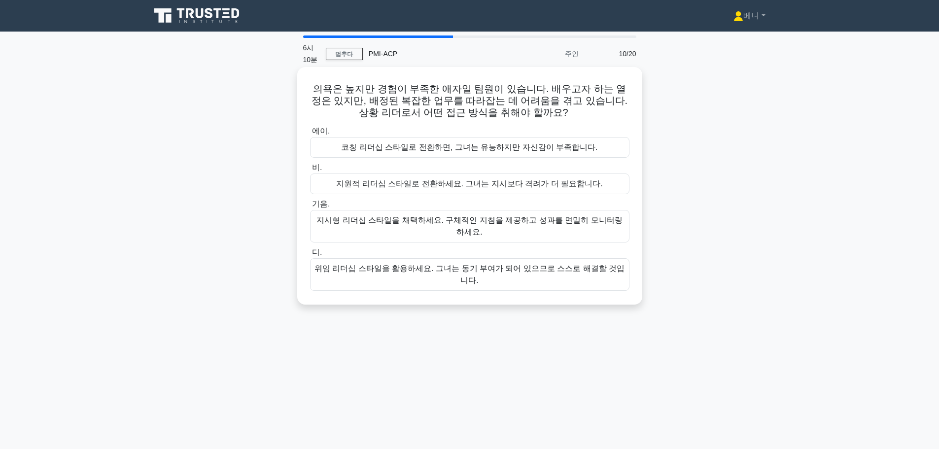
click at [511, 149] on font "코칭 리더십 스타일로 전환하면, 그녀는 유능하지만 자신감이 부족합니다." at bounding box center [469, 147] width 256 height 8
click at [310, 135] on input "에이. 코칭 리더십 스타일로 전환하면, 그녀는 유능하지만 자신감이 부족합니다." at bounding box center [310, 131] width 0 height 6
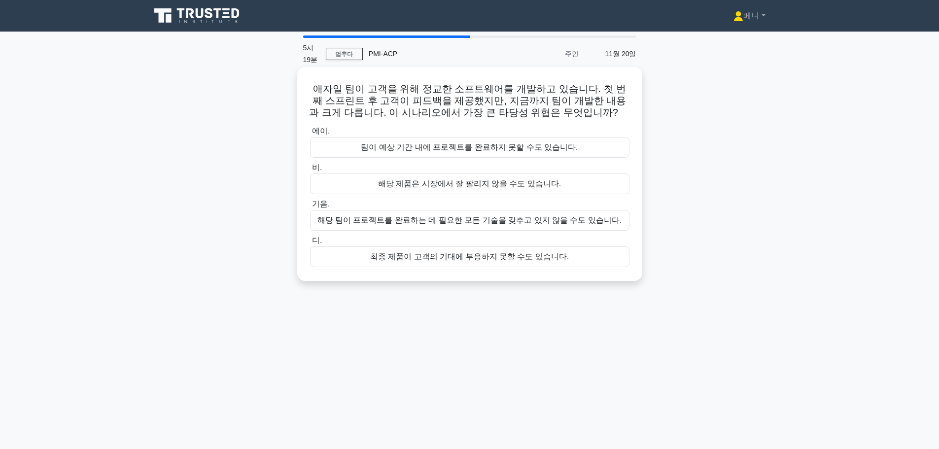
click at [451, 258] on font "최종 제품이 고객의 기대에 부응하지 못할 수도 있습니다." at bounding box center [469, 256] width 199 height 8
click at [310, 244] on input "디. 최종 제품이 고객의 기대에 부응하지 못할 수도 있습니다." at bounding box center [310, 241] width 0 height 6
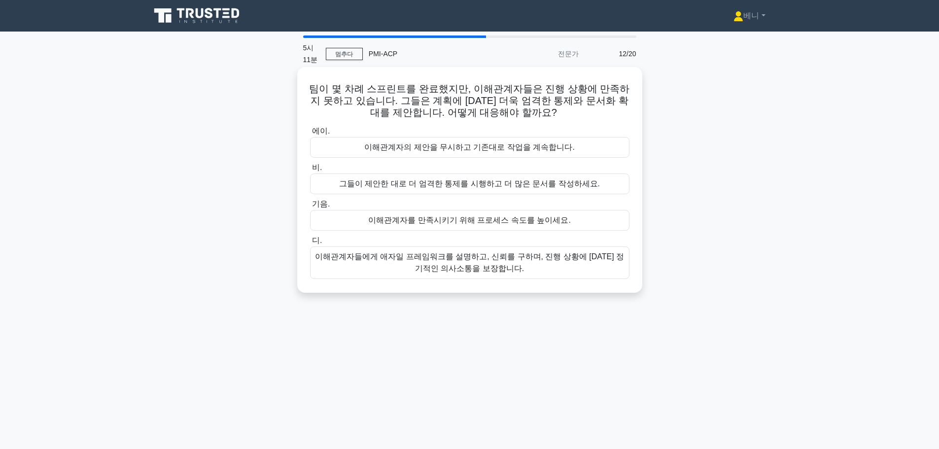
click at [434, 262] on font "이해관계자들에게 애자일 프레임워크를 설명하고, 신뢰를 구하며, 진행 상황에 대한 정기적인 의사소통을 보장합니다." at bounding box center [469, 262] width 309 height 20
click at [310, 244] on input "디. 이해관계자들에게 애자일 프레임워크를 설명하고, 신뢰를 구하며, 진행 상황에 대한 정기적인 의사소통을 보장합니다." at bounding box center [310, 241] width 0 height 6
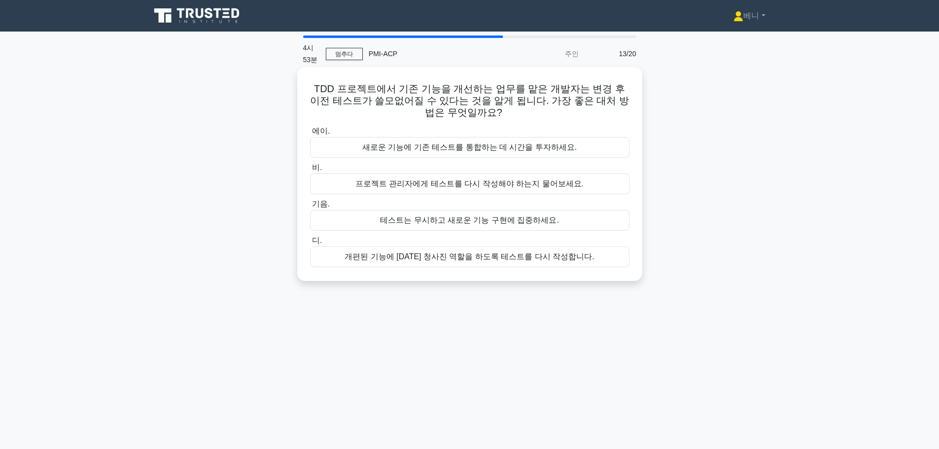
click at [500, 255] on font "개편된 기능에 대한 청사진 역할을 하도록 테스트를 다시 작성합니다." at bounding box center [469, 256] width 249 height 8
click at [310, 244] on input "디. 개편된 기능에 대한 청사진 역할을 하도록 테스트를 다시 작성합니다." at bounding box center [310, 241] width 0 height 6
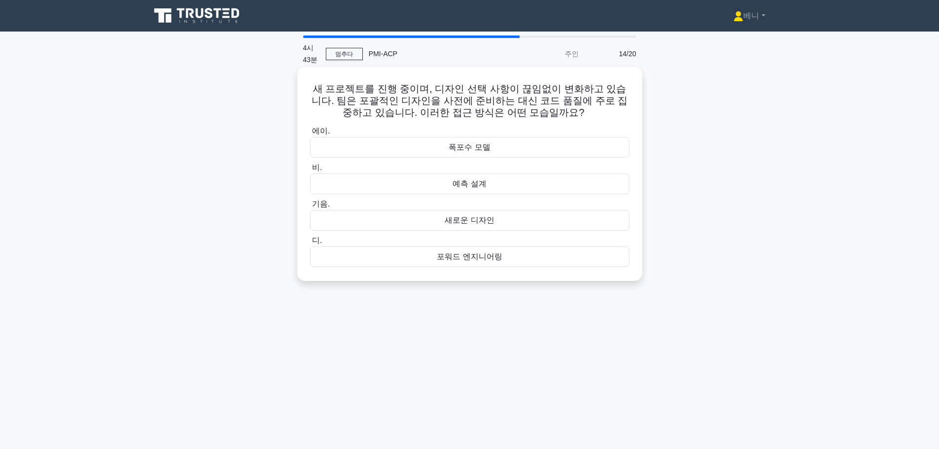
click at [496, 219] on div "새로운 디자인" at bounding box center [469, 220] width 319 height 21
click at [310, 207] on input "기음. 새로운 디자인" at bounding box center [310, 204] width 0 height 6
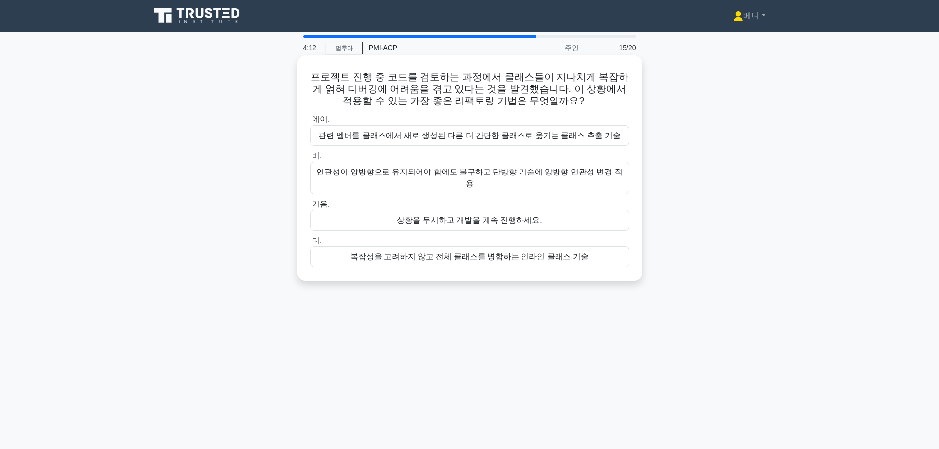
click at [481, 144] on div "관련 멤버를 클래스에서 새로 생성된 다른 더 간단한 클래스로 옮기는 클래스 추출 기술" at bounding box center [469, 135] width 319 height 21
click at [310, 123] on input "에이. 관련 멤버를 클래스에서 새로 생성된 다른 더 간단한 클래스로 옮기는 클래스 추출 기술" at bounding box center [310, 119] width 0 height 6
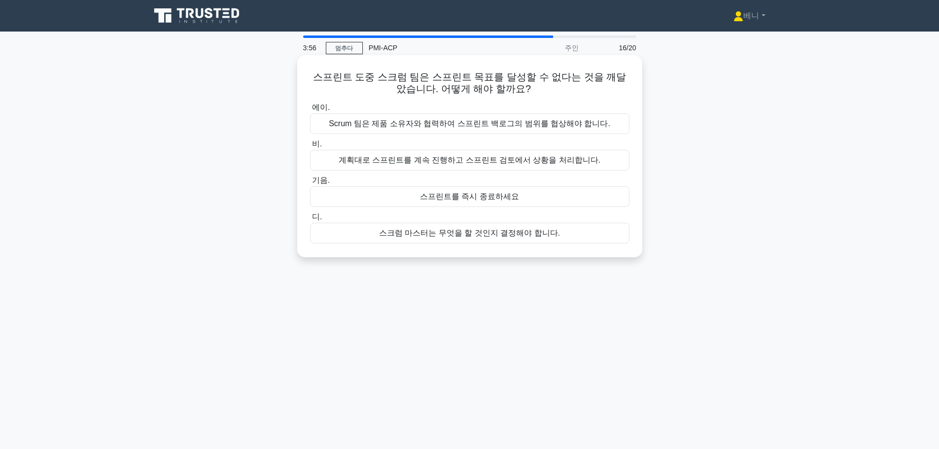
click at [486, 130] on font "Scrum 팀은 제품 소유자와 협력하여 스프린트 백로그의 범위를 협상해야 합니다." at bounding box center [469, 124] width 281 height 12
click at [310, 111] on input "에이. Scrum 팀은 제품 소유자와 협력하여 스프린트 백로그의 범위를 협상해야 합니다." at bounding box center [310, 107] width 0 height 6
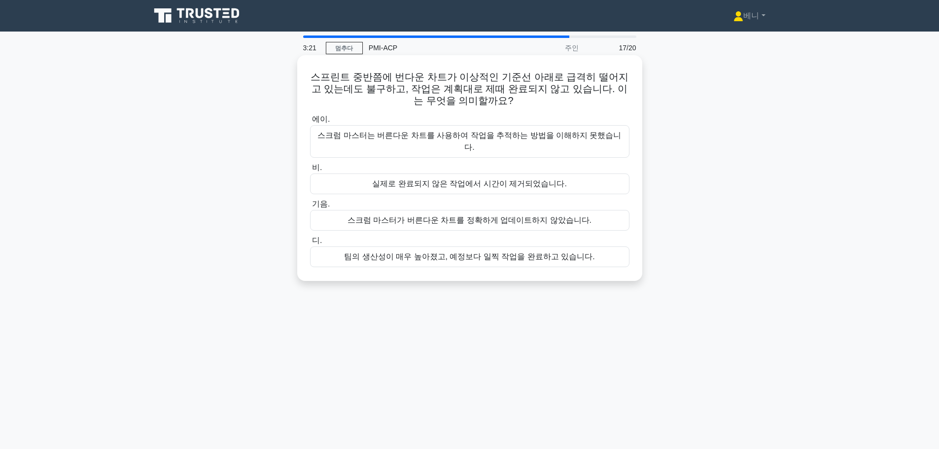
click at [481, 216] on font "스크럼 마스터가 버른다운 차트를 정확하게 업데이트하지 않았습니다." at bounding box center [469, 220] width 244 height 8
click at [310, 207] on input "기음. 스크럼 마스터가 버른다운 차트를 정확하게 업데이트하지 않았습니다." at bounding box center [310, 204] width 0 height 6
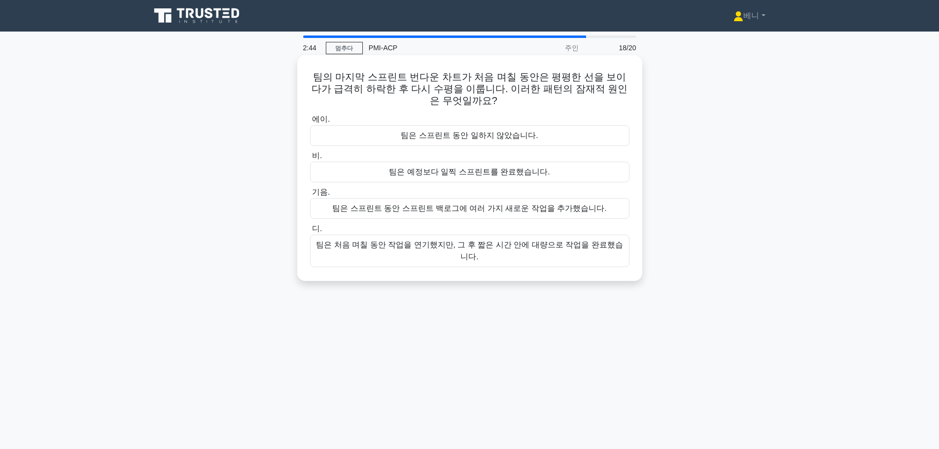
click at [476, 210] on font "팀은 스프린트 동안 스프린트 백로그에 여러 가지 새로운 작업을 추가했습니다." at bounding box center [469, 208] width 274 height 8
click at [310, 196] on input "기음. 팀은 스프린트 동안 스프린트 백로그에 여러 가지 새로운 작업을 추가했습니다." at bounding box center [310, 192] width 0 height 6
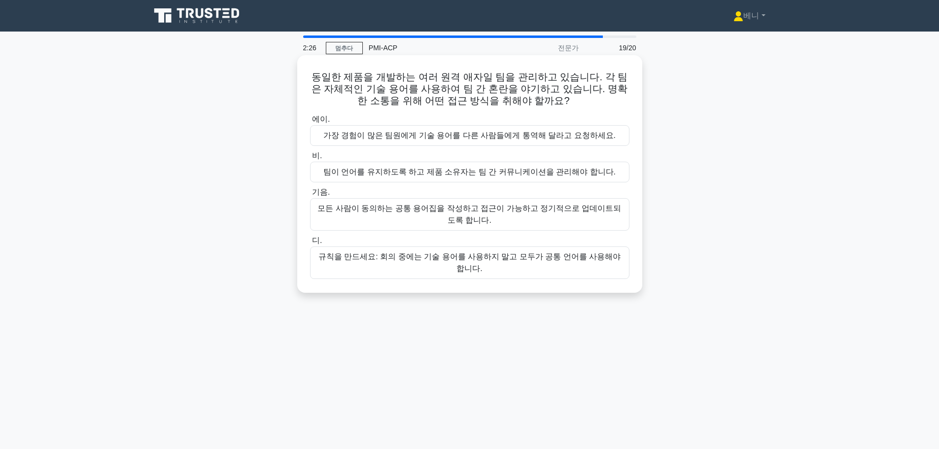
click at [490, 220] on font "모든 사람이 동의하는 공통 용어집을 작성하고 접근이 가능하고 정기적으로 업데이트되도록 합니다." at bounding box center [469, 215] width 310 height 24
click at [310, 196] on input "기음. 모든 사람이 동의하는 공통 용어집을 작성하고 접근이 가능하고 정기적으로 업데이트되도록 합니다." at bounding box center [310, 192] width 0 height 6
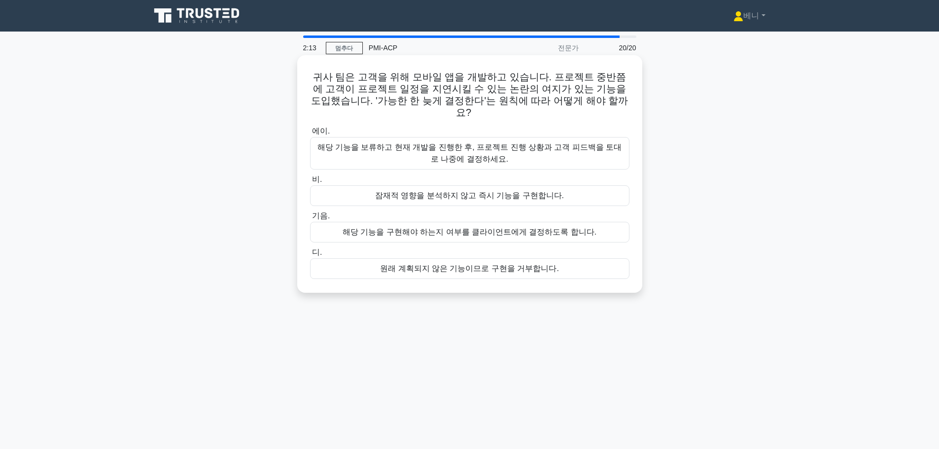
click at [431, 150] on font "해당 기능을 보류하고 현재 개발을 진행한 후, 프로젝트 진행 상황과 고객 피드백을 토대로 나중에 결정하세요." at bounding box center [469, 153] width 310 height 24
click at [310, 135] on input "에이. 해당 기능을 보류하고 현재 개발을 진행한 후, 프로젝트 진행 상황과 고객 피드백을 토대로 나중에 결정하세요." at bounding box center [310, 131] width 0 height 6
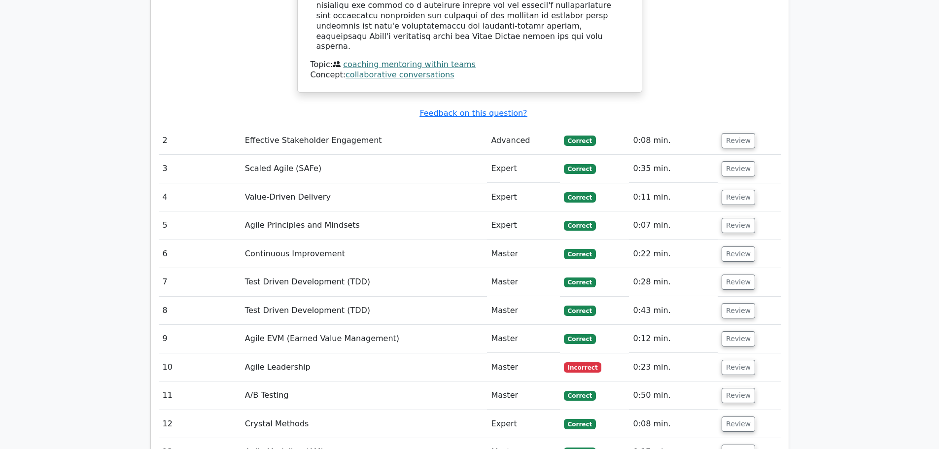
scroll to position [1380, 0]
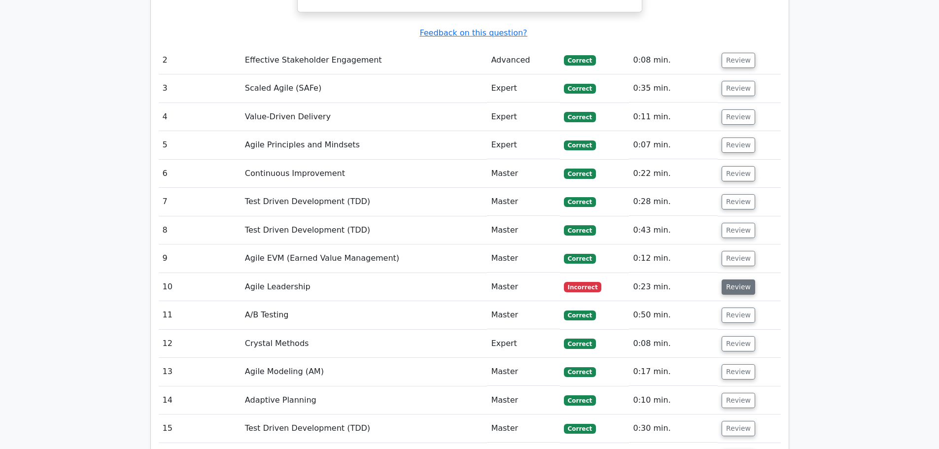
click at [737, 279] on button "Review" at bounding box center [739, 286] width 34 height 15
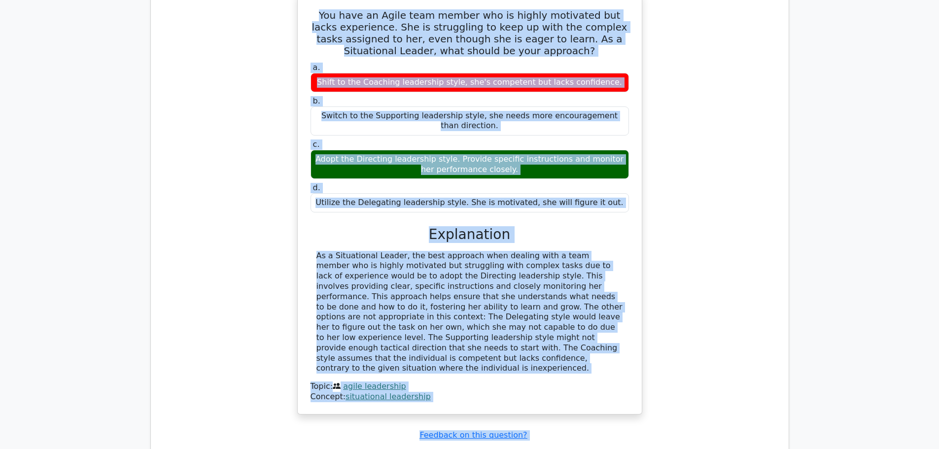
scroll to position [1799, 0]
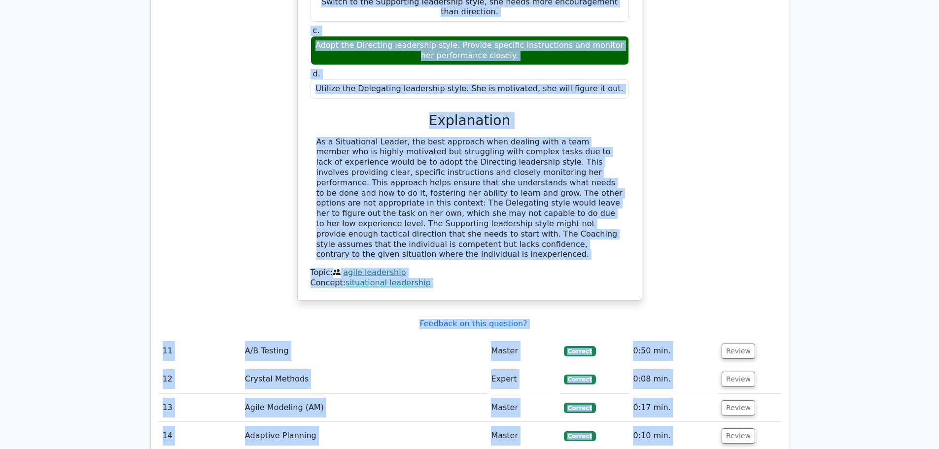
drag, startPoint x: 319, startPoint y: 92, endPoint x: 588, endPoint y: 212, distance: 295.4
click at [588, 212] on div "You have an Agile team member who is highly motivated but lacks experience. She…" at bounding box center [470, 90] width 336 height 413
copy div "You have an Agile team member who is highly motivated but lacks experience. She…"
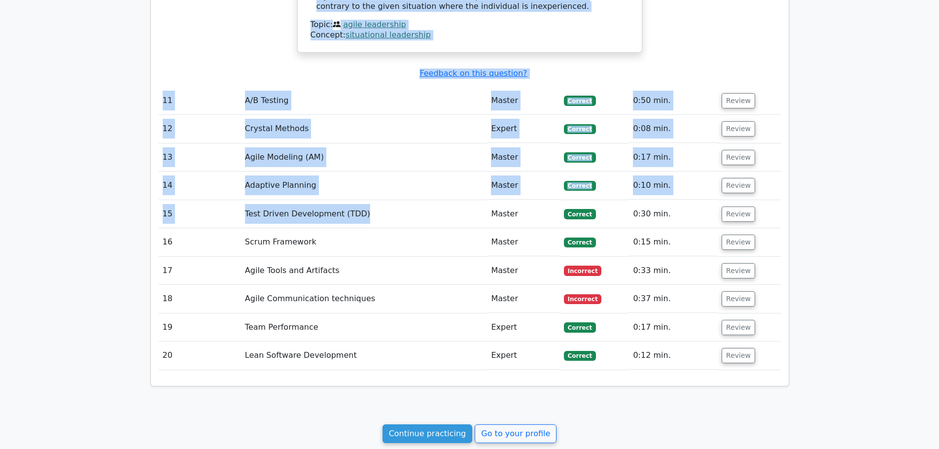
scroll to position [2046, 0]
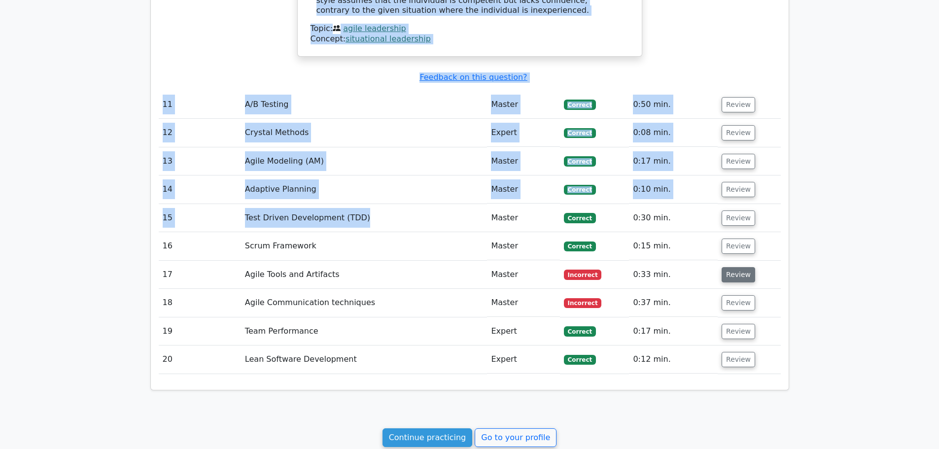
click at [731, 267] on button "Review" at bounding box center [739, 274] width 34 height 15
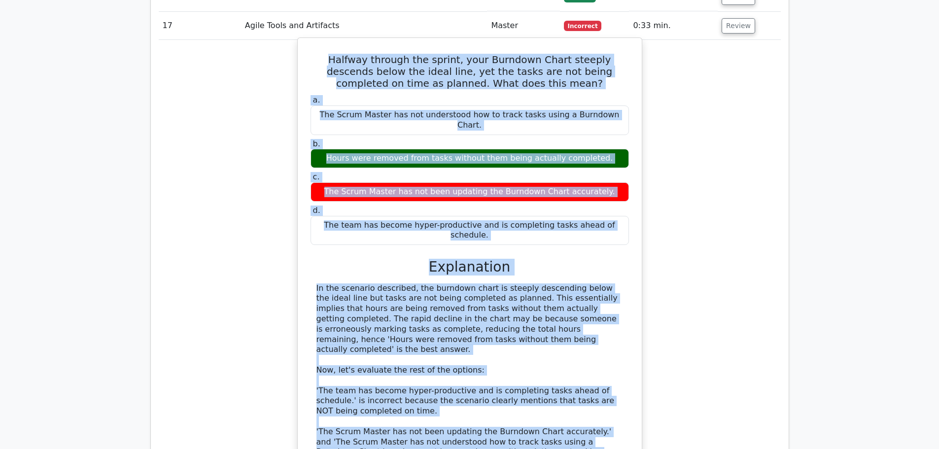
scroll to position [2308, 0]
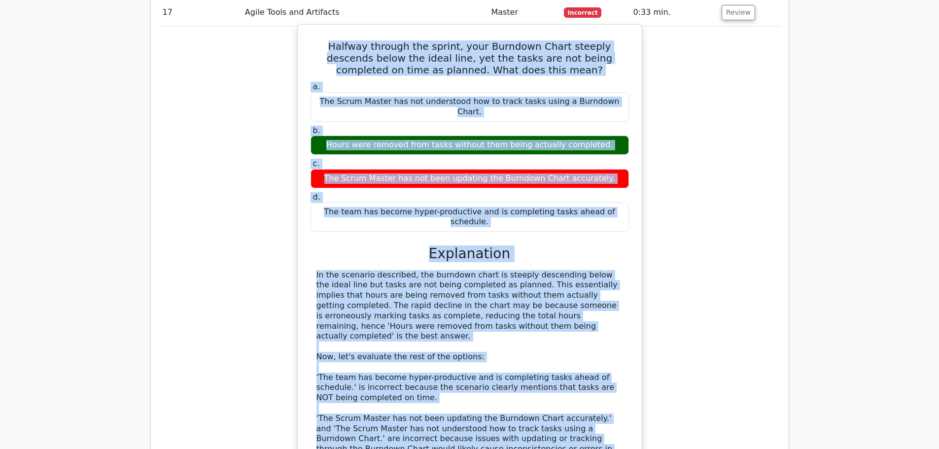
drag, startPoint x: 317, startPoint y: 119, endPoint x: 451, endPoint y: 408, distance: 318.0
click at [451, 408] on div "Halfway through the sprint, your Burndown Chart steeply descends below the idea…" at bounding box center [470, 280] width 336 height 503
copy div "Halfway through the sprint, your Burndown Chart steeply descends below the idea…"
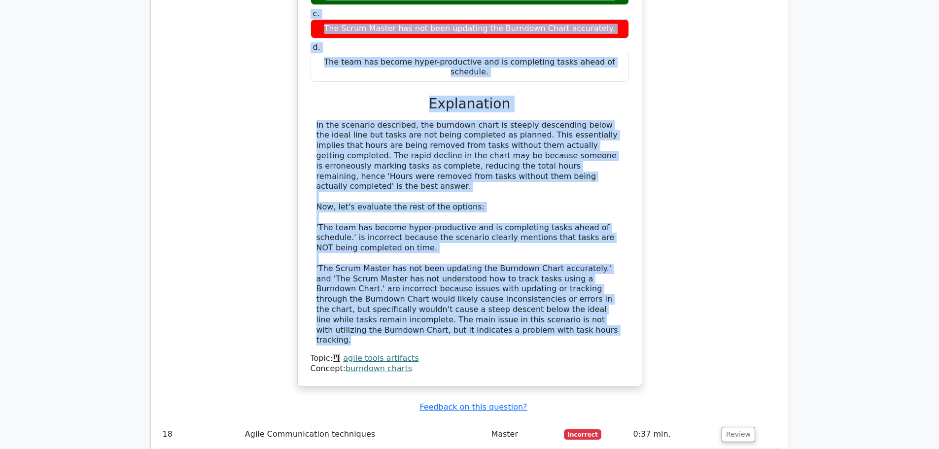
scroll to position [2656, 0]
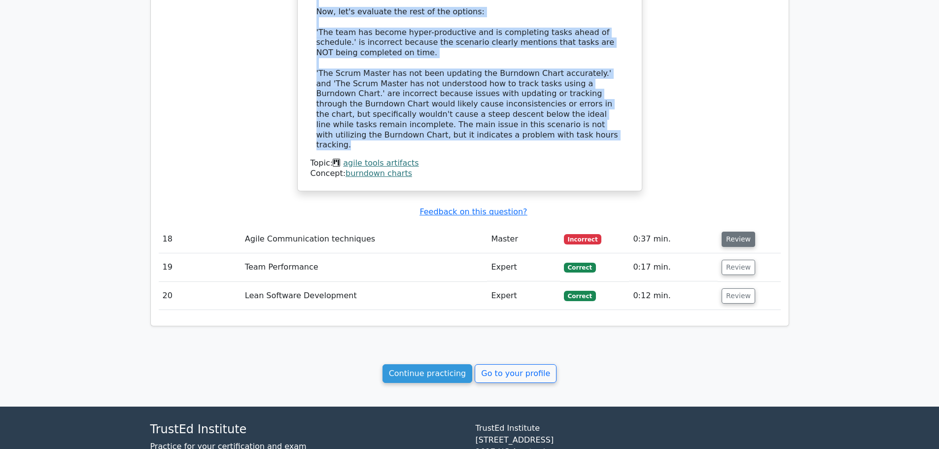
click at [732, 232] on button "Review" at bounding box center [739, 239] width 34 height 15
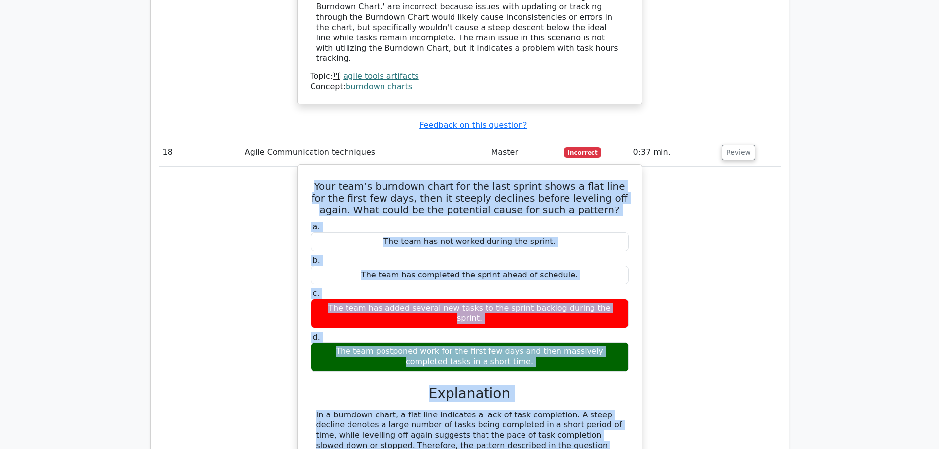
scroll to position [2778, 0]
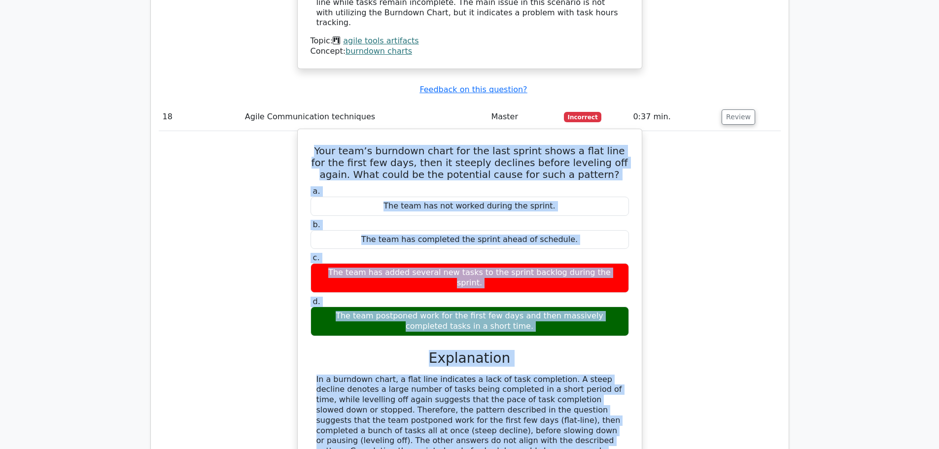
drag, startPoint x: 311, startPoint y: 191, endPoint x: 436, endPoint y: 393, distance: 237.6
click at [436, 393] on div "Your team’s burndown chart for the last sprint shows a flat line for the first …" at bounding box center [470, 333] width 336 height 401
copy div "Your team’s burndown chart for the last sprint shows a flat line for the first …"
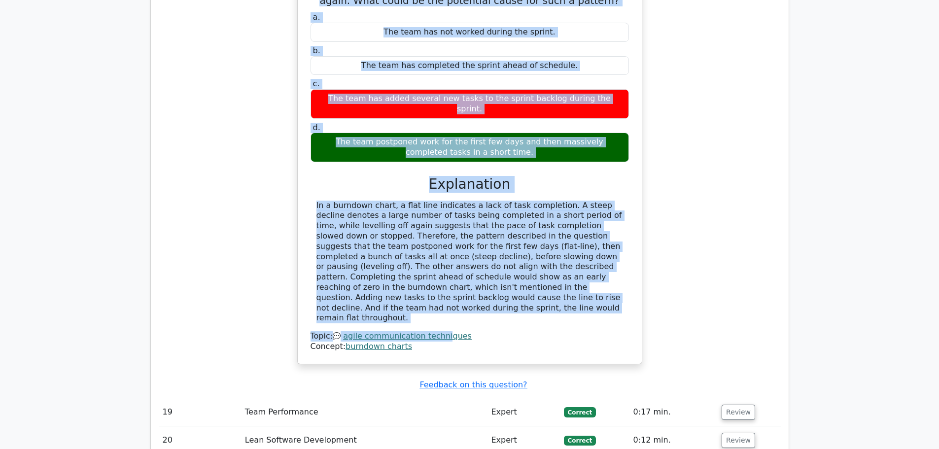
scroll to position [2957, 0]
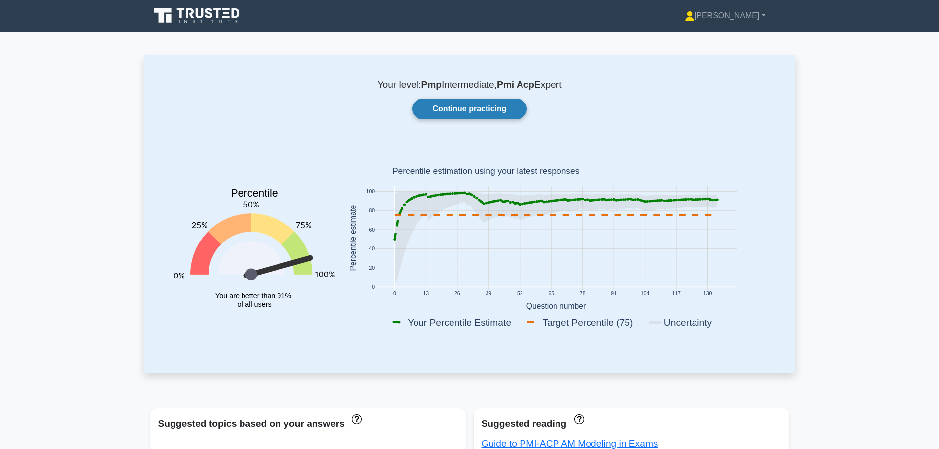
click at [499, 106] on link "Continue practicing" at bounding box center [469, 109] width 114 height 21
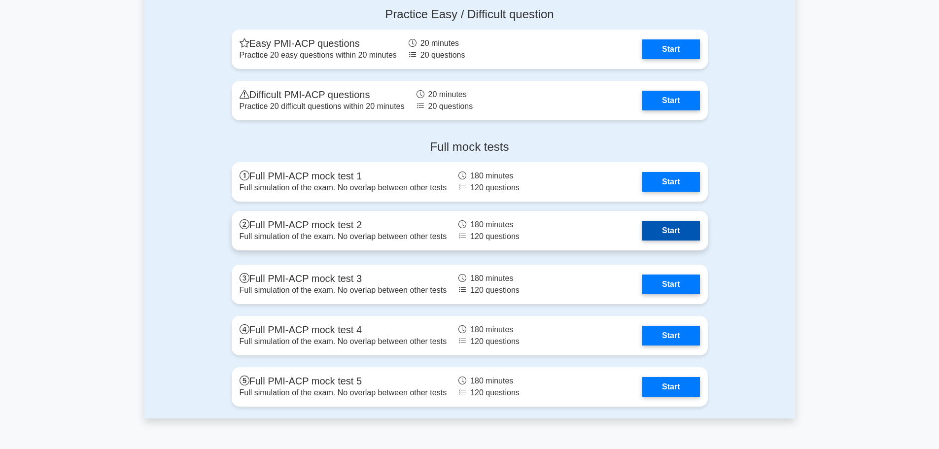
scroll to position [2535, 0]
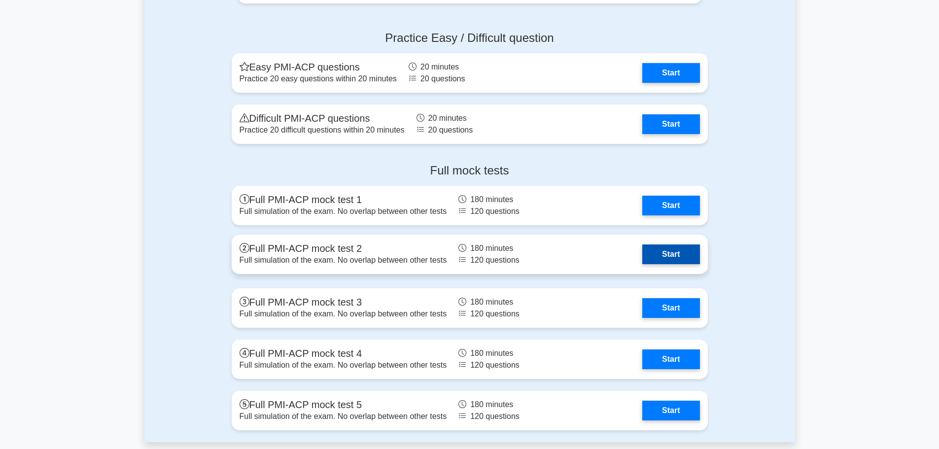
click at [677, 255] on link "Start" at bounding box center [670, 254] width 57 height 20
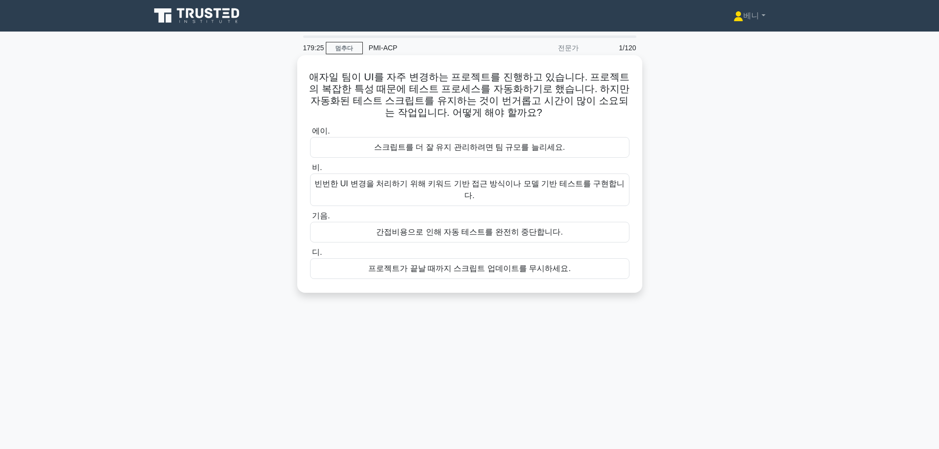
click at [489, 189] on font "빈번한 UI 변경을 처리하기 위해 키워드 기반 접근 방식이나 모델 기반 테스트를 구현합니다." at bounding box center [469, 189] width 310 height 20
click at [310, 171] on input "비. 빈번한 UI 변경을 처리하기 위해 키워드 기반 접근 방식이나 모델 기반 테스트를 구현합니다." at bounding box center [310, 168] width 0 height 6
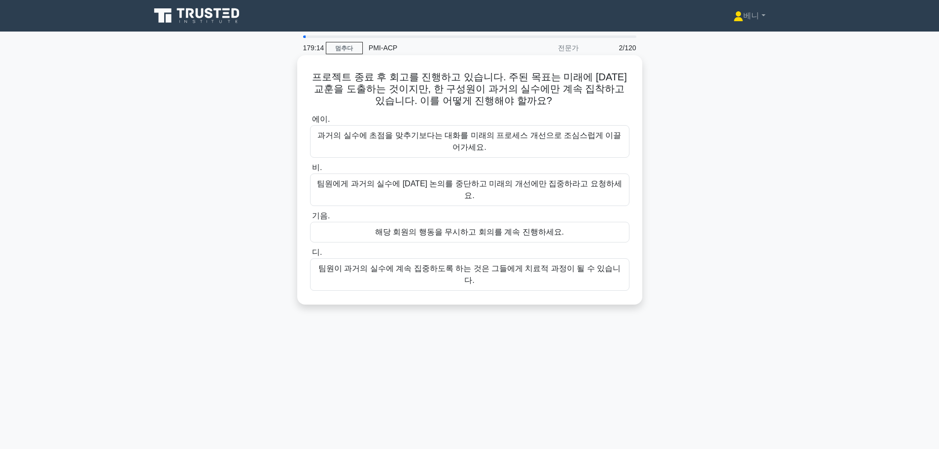
click at [533, 142] on font "과거의 실수에 초점을 맞추기보다는 대화를 미래의 프로세스 개선으로 조심스럽게 이끌어가세요." at bounding box center [469, 142] width 310 height 24
click at [310, 123] on input "에이. 과거의 실수에 초점을 맞추기보다는 대화를 미래의 프로세스 개선으로 조심스럽게 이끌어가세요." at bounding box center [310, 119] width 0 height 6
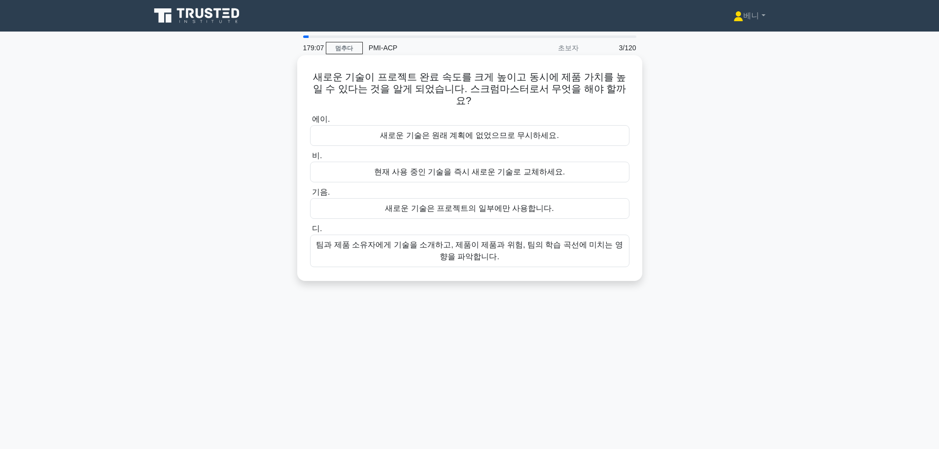
click at [477, 241] on font "팀과 제품 소유자에게 기술을 소개하고, 제품이 제품과 위험, 팀의 학습 곡선에 미치는 영향을 파악합니다." at bounding box center [469, 251] width 307 height 20
click at [310, 232] on input "디. 팀과 제품 소유자에게 기술을 소개하고, 제품이 제품과 위험, 팀의 학습 곡선에 미치는 영향을 파악합니다." at bounding box center [310, 229] width 0 height 6
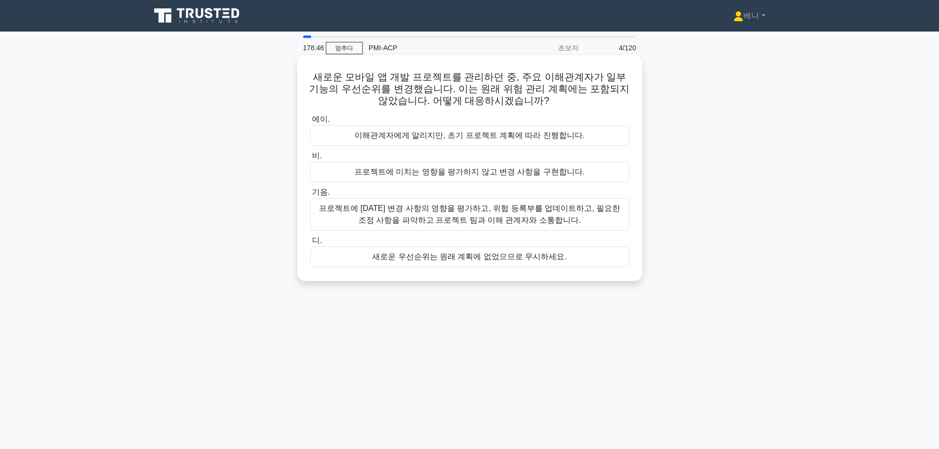
click at [452, 219] on font "프로젝트에 대한 변경 사항의 영향을 평가하고, 위험 등록부를 업데이트하고, 필요한 조정 사항을 파악하고 프로젝트 팀과 이해 관계자와 소통합니다." at bounding box center [469, 214] width 301 height 20
click at [310, 196] on input "기음. 프로젝트에 대한 변경 사항의 영향을 평가하고, 위험 등록부를 업데이트하고, 필요한 조정 사항을 파악하고 프로젝트 팀과 이해 관계자와 소…" at bounding box center [310, 192] width 0 height 6
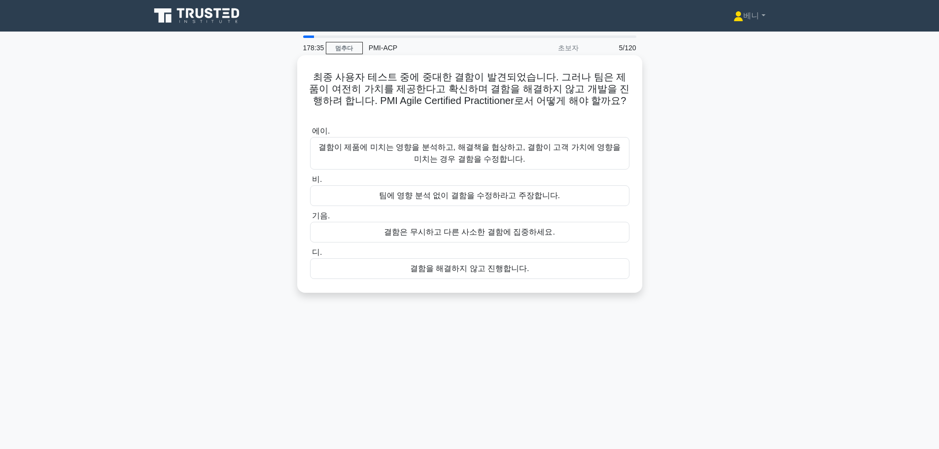
click at [537, 147] on font "결함이 제품에 미치는 영향을 분석하고, 해결책을 협상하고, 결함이 고객 가치에 영향을 미치는 경우 결함을 수정합니다." at bounding box center [469, 153] width 310 height 24
click at [310, 135] on input "에이. 결함이 제품에 미치는 영향을 분석하고, 해결책을 협상하고, 결함이 고객 가치에 영향을 미치는 경우 결함을 수정합니다." at bounding box center [310, 131] width 0 height 6
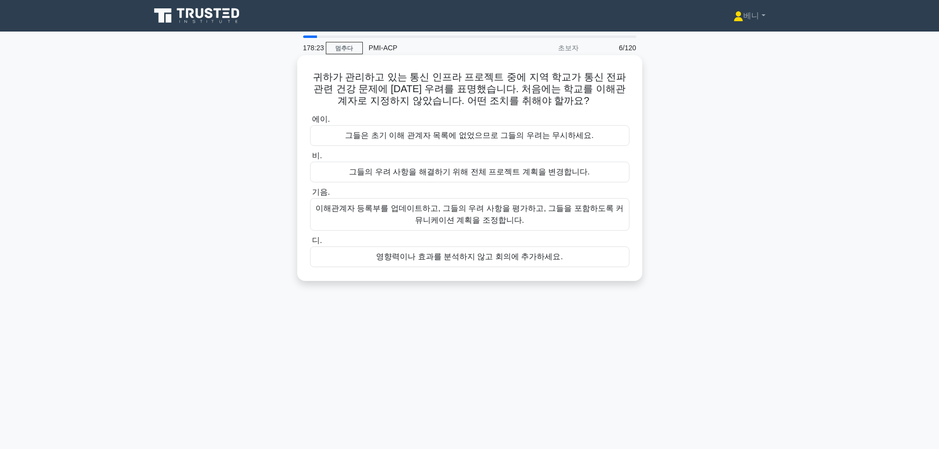
click at [528, 217] on font "이해관계자 등록부를 업데이트하고, 그들의 우려 사항을 평가하고, 그들을 포함하도록 커뮤니케이션 계획을 조정합니다." at bounding box center [469, 215] width 310 height 24
click at [310, 196] on input "기음. 이해관계자 등록부를 업데이트하고, 그들의 우려 사항을 평가하고, 그들을 포함하도록 커뮤니케이션 계획을 조정합니다." at bounding box center [310, 192] width 0 height 6
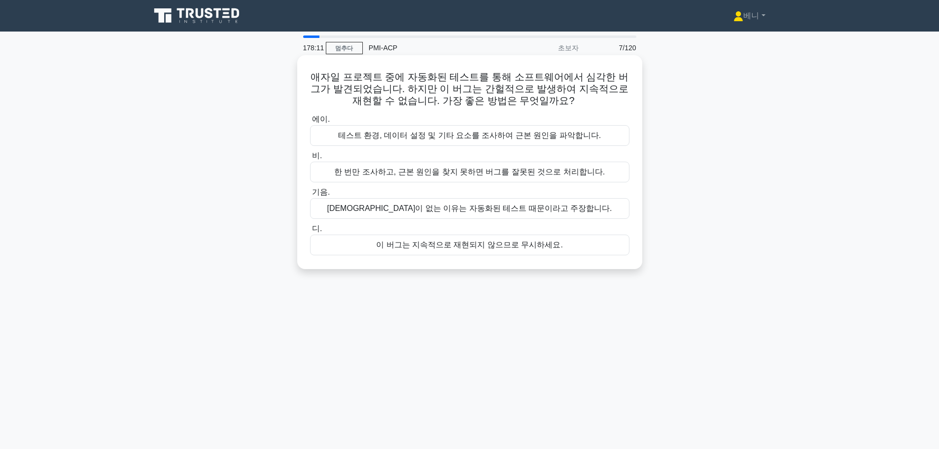
click at [474, 134] on font "테스트 환경, 데이터 설정 및 기타 요소를 조사하여 근본 원인을 파악합니다." at bounding box center [469, 135] width 263 height 8
click at [310, 123] on input "에이. 테스트 환경, 데이터 설정 및 기타 요소를 조사하여 근본 원인을 파악합니다." at bounding box center [310, 119] width 0 height 6
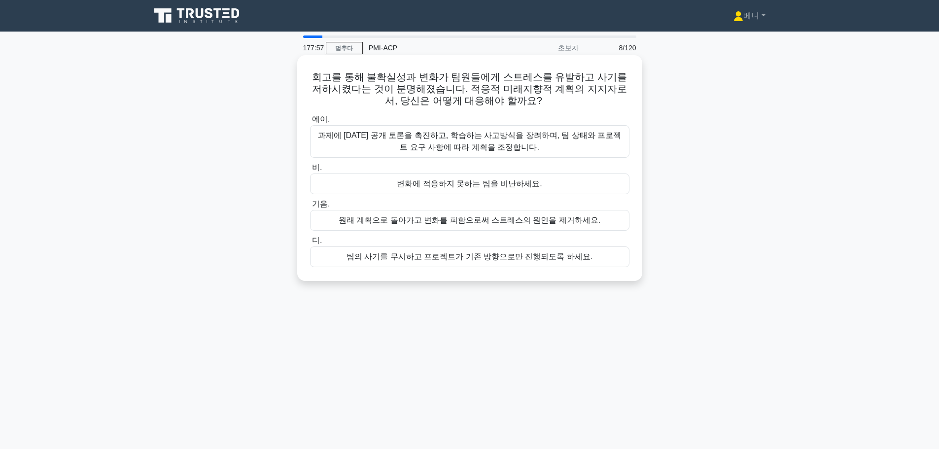
click at [530, 141] on font "과제에 대한 공개 토론을 촉진하고, 학습하는 사고방식을 장려하며, 팀 상태와 프로젝트 요구 사항에 따라 계획을 조정합니다." at bounding box center [469, 142] width 310 height 24
click at [310, 123] on input "에이. 과제에 대한 공개 토론을 촉진하고, 학습하는 사고방식을 장려하며, 팀 상태와 프로젝트 요구 사항에 따라 계획을 조정합니다." at bounding box center [310, 119] width 0 height 6
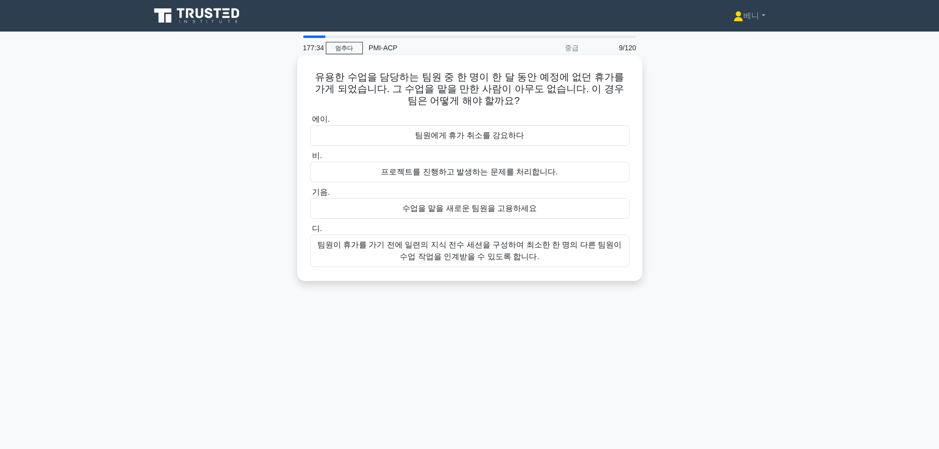
click at [562, 255] on font "팀원이 휴가를 가기 전에 일련의 지식 전수 세션을 구성하여 최소한 한 명의 다른 팀원이 수업 작업을 인계받을 수 있도록 합니다." at bounding box center [469, 251] width 310 height 24
click at [310, 232] on input "디. 팀원이 휴가를 가기 전에 일련의 지식 전수 세션을 구성하여 최소한 한 명의 다른 팀원이 수업 작업을 인계받을 수 있도록 합니다." at bounding box center [310, 229] width 0 height 6
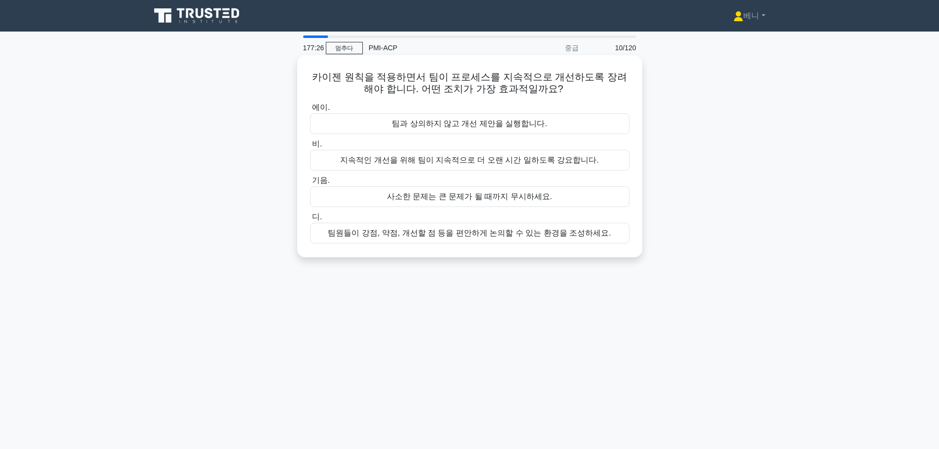
click at [495, 234] on font "팀원들이 강점, 약점, 개선할 점 등을 편안하게 논의할 수 있는 환경을 조성하세요." at bounding box center [469, 233] width 283 height 8
click at [310, 220] on input "디. 팀원들이 강점, 약점, 개선할 점 등을 편안하게 논의할 수 있는 환경을 조성하세요." at bounding box center [310, 217] width 0 height 6
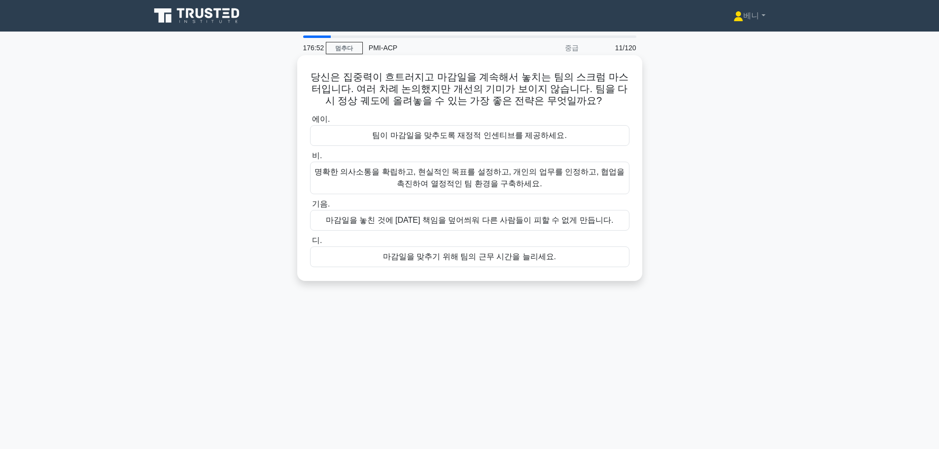
click at [560, 180] on font "명확한 의사소통을 확립하고, 현실적인 목표를 설정하고, 개인의 업무를 인정하고, 협업을 촉진하여 열정적인 팀 환경을 구축하세요." at bounding box center [469, 178] width 310 height 24
click at [310, 159] on input "비. 명확한 의사소통을 확립하고, 현실적인 목표를 설정하고, 개인의 업무를 인정하고, 협업을 촉진하여 열정적인 팀 환경을 구축하세요." at bounding box center [310, 156] width 0 height 6
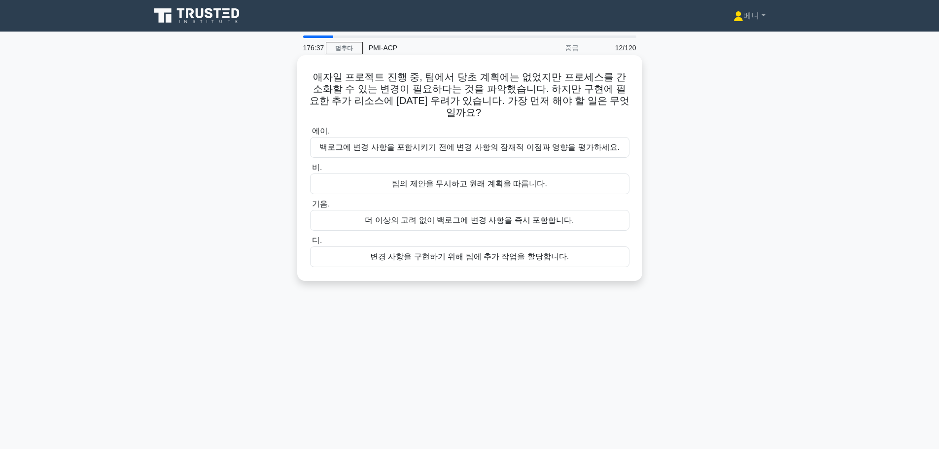
click at [530, 143] on font "백로그에 변경 사항을 포함시키기 전에 변경 사항의 잠재적 이점과 영향을 평가하세요." at bounding box center [469, 147] width 300 height 8
click at [310, 135] on input "에이. 백로그에 변경 사항을 포함시키기 전에 변경 사항의 잠재적 이점과 영향을 평가하세요." at bounding box center [310, 131] width 0 height 6
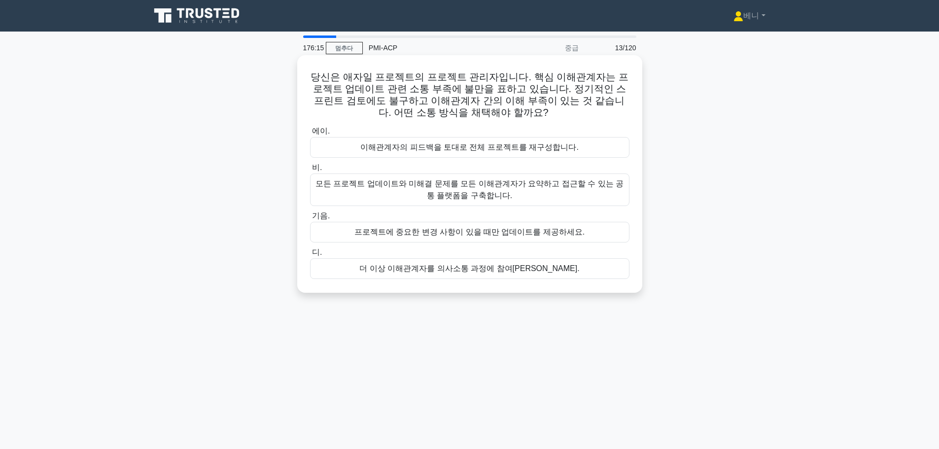
click at [539, 199] on font "모든 프로젝트 업데이트와 미해결 문제를 모든 이해관계자가 요약하고 접근할 수 있는 공통 플랫폼을 구축합니다." at bounding box center [469, 190] width 310 height 24
click at [310, 171] on input "비. 모든 프로젝트 업데이트와 미해결 문제를 모든 이해관계자가 요약하고 접근할 수 있는 공통 플랫폼을 구축합니다." at bounding box center [310, 168] width 0 height 6
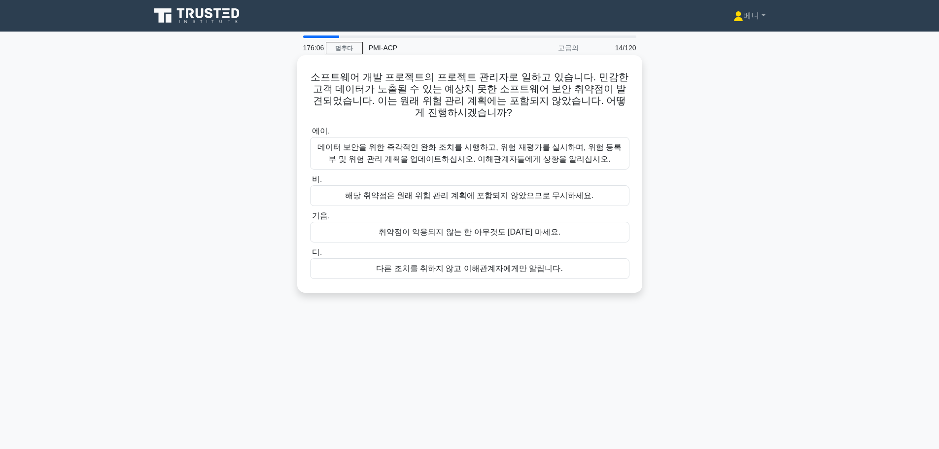
click at [506, 160] on font "데이터 보안을 위한 즉각적인 완화 조치를 시행하고, 위험 재평가를 실시하며, 위험 등록부 및 위험 관리 계획을 업데이트하십시오. 이해관계자들에…" at bounding box center [469, 153] width 305 height 20
click at [310, 135] on input "에이. 데이터 보안을 위한 즉각적인 완화 조치를 시행하고, 위험 재평가를 실시하며, 위험 등록부 및 위험 관리 계획을 업데이트하십시오. 이해관…" at bounding box center [310, 131] width 0 height 6
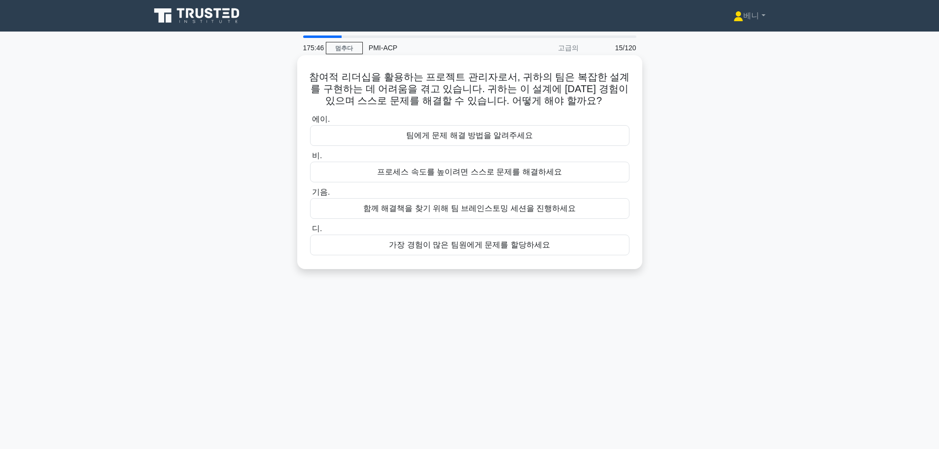
click at [454, 209] on font "함께 해결책을 찾기 위해 팀 브레인스토밍 세션을 진행하세요" at bounding box center [469, 208] width 212 height 8
click at [310, 196] on input "기음. 함께 해결책을 찾기 위해 팀 브레인스토밍 세션을 진행하세요" at bounding box center [310, 192] width 0 height 6
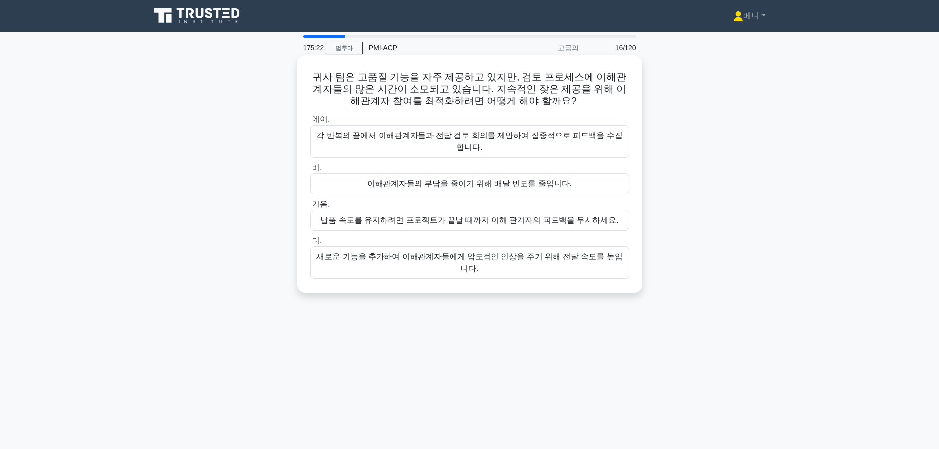
click at [488, 138] on font "각 반복의 끝에서 이해관계자들과 전담 검토 회의를 제안하여 집중적으로 피드백을 수집합니다." at bounding box center [469, 141] width 306 height 20
click at [310, 123] on input "에이. 각 반복의 끝에서 이해관계자들과 전담 검토 회의를 제안하여 집중적으로 피드백을 수집합니다." at bounding box center [310, 119] width 0 height 6
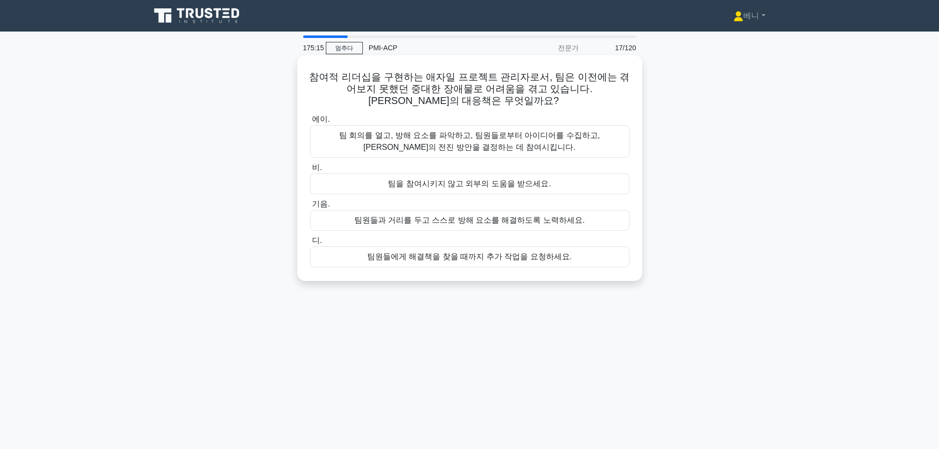
click at [533, 148] on font "팀 회의를 열고, 방해 요소를 파악하고, 팀원들로부터 아이디어를 수집하고, 최선의 전진 방안을 결정하는 데 참여시킵니다." at bounding box center [469, 142] width 310 height 24
click at [310, 123] on input "에이. 팀 회의를 열고, 방해 요소를 파악하고, 팀원들로부터 아이디어를 수집하고, 최선의 전진 방안을 결정하는 데 참여시킵니다." at bounding box center [310, 119] width 0 height 6
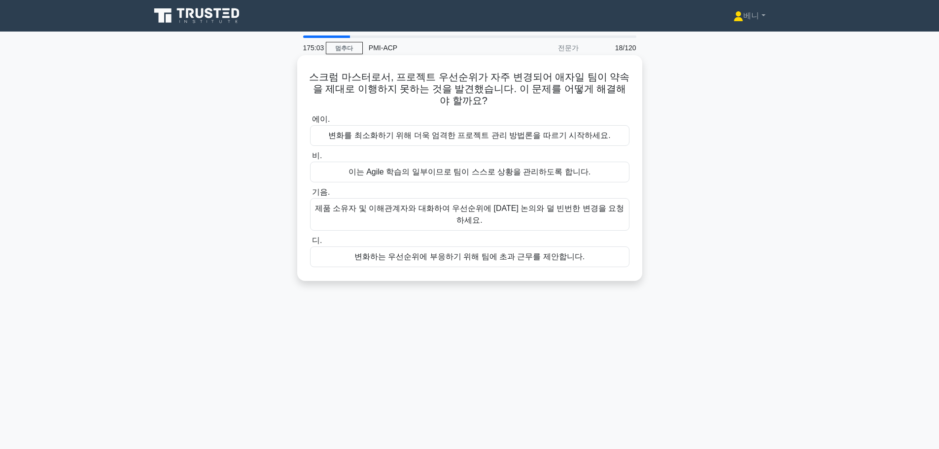
click at [454, 210] on font "제품 소유자 및 이해관계자와 대화하여 우선순위에 대한 논의와 덜 빈번한 변경을 요청하세요." at bounding box center [469, 214] width 309 height 20
click at [310, 196] on input "기음. 제품 소유자 및 이해관계자와 대화하여 우선순위에 대한 논의와 덜 빈번한 변경을 요청하세요." at bounding box center [310, 192] width 0 height 6
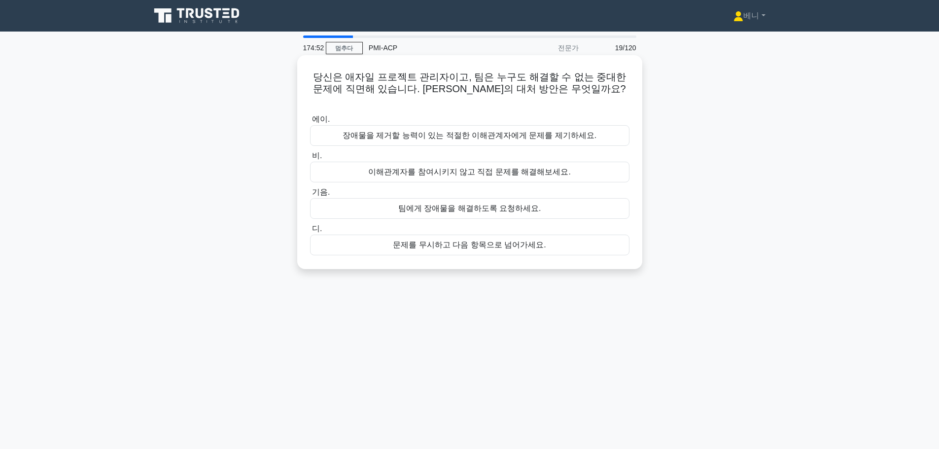
click at [557, 131] on font "장애물을 제거할 능력이 있는 적절한 이해관계자에게 문제를 제기하세요." at bounding box center [470, 135] width 254 height 8
click at [310, 123] on input "에이. 장애물을 제거할 능력이 있는 적절한 이해관계자에게 문제를 제기하세요." at bounding box center [310, 119] width 0 height 6
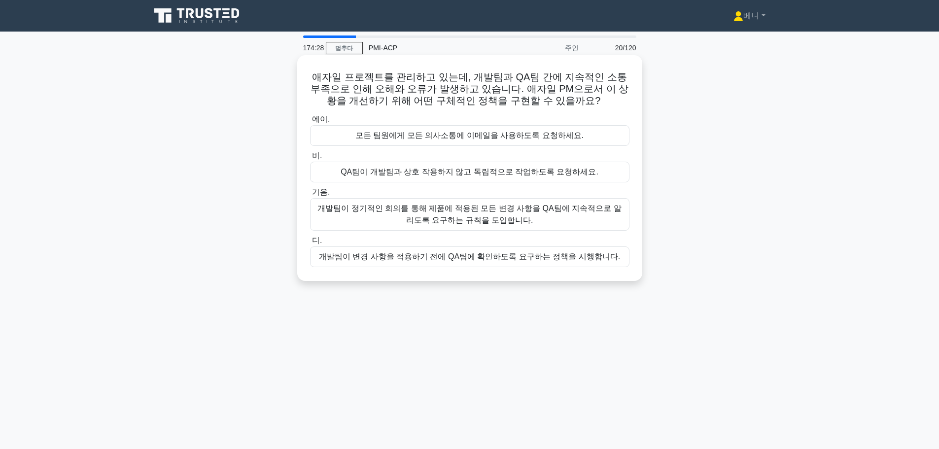
click at [584, 216] on font "개발팀이 정기적인 회의를 통해 제품에 적용된 모든 변경 사항을 QA팀에 지속적으로 알리도록 요구하는 규칙을 도입합니다." at bounding box center [469, 215] width 310 height 24
click at [310, 196] on input "기음. 개발팀이 정기적인 회의를 통해 제품에 적용된 모든 변경 사항을 QA팀에 지속적으로 알리도록 요구하는 규칙을 도입합니다." at bounding box center [310, 192] width 0 height 6
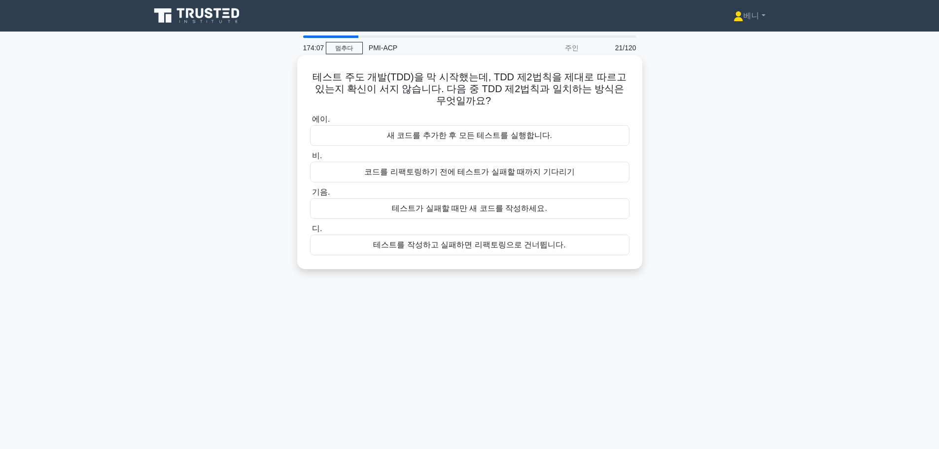
click at [574, 210] on div "테스트가 실패할 때만 새 코드를 작성하세요." at bounding box center [469, 208] width 319 height 21
click at [310, 196] on input "기음. 테스트가 실패할 때만 새 코드를 작성하세요." at bounding box center [310, 192] width 0 height 6
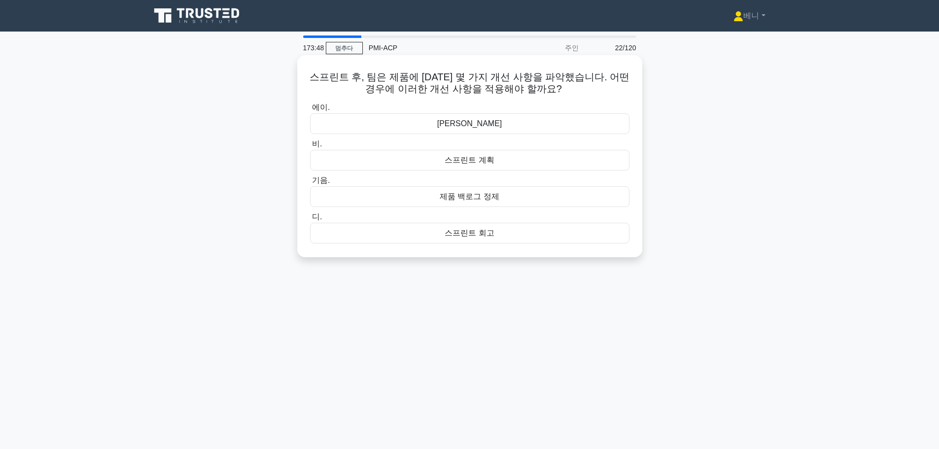
click at [513, 163] on div "스프린트 계획" at bounding box center [469, 160] width 319 height 21
click at [310, 147] on input "비. 스프린트 계획" at bounding box center [310, 144] width 0 height 6
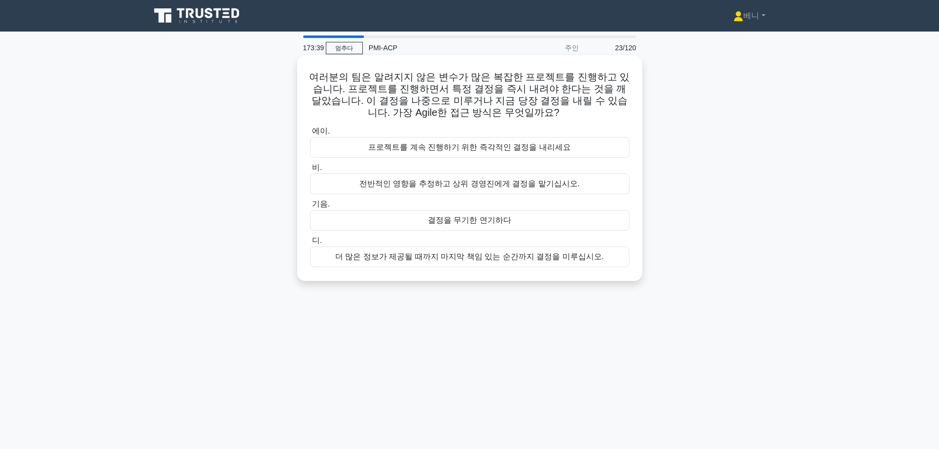
click at [451, 257] on font "더 많은 정보가 제공될 때까지 마지막 책임 있는 순간까지 결정을 미루십시오." at bounding box center [469, 256] width 269 height 8
click at [310, 244] on input "디. 더 많은 정보가 제공될 때까지 마지막 책임 있는 순간까지 결정을 미루십시오." at bounding box center [310, 241] width 0 height 6
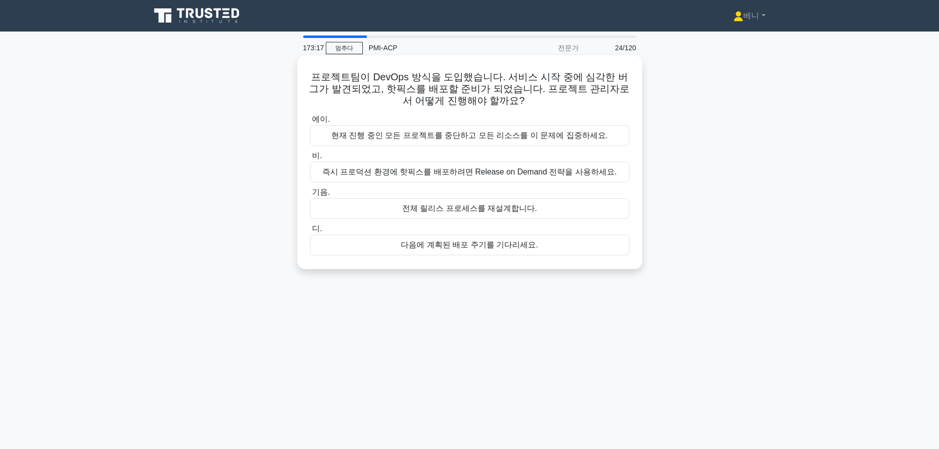
click at [324, 173] on div "즉시 프로덕션 환경에 핫픽스를 배포하려면 Release on Demand 전략을 사용하세요." at bounding box center [469, 172] width 319 height 21
click at [310, 159] on input "비. 즉시 프로덕션 환경에 핫픽스를 배포하려면 Release on Demand 전략을 사용하세요." at bounding box center [310, 156] width 0 height 6
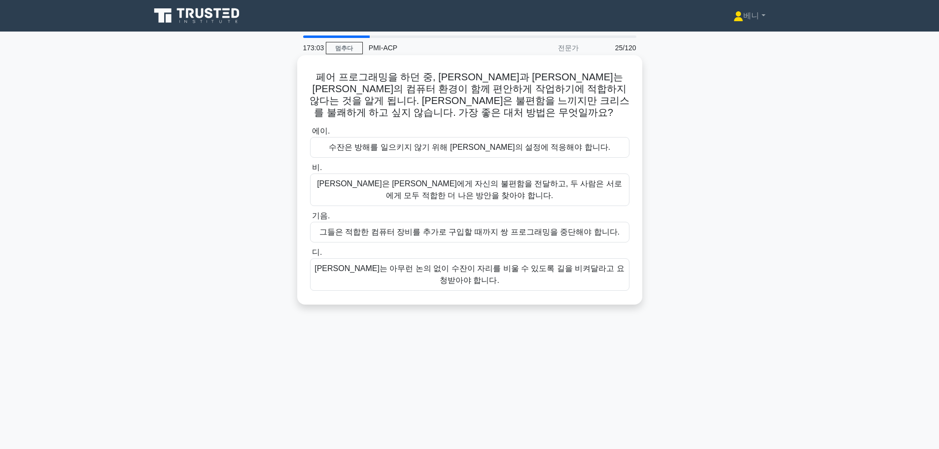
click at [524, 183] on font "수잔은 크리스에게 자신의 불편함을 전달하고, 두 사람은 서로에게 모두 적합한 더 나은 방안을 찾아야 합니다." at bounding box center [469, 190] width 310 height 24
click at [310, 171] on input "비. 수잔은 크리스에게 자신의 불편함을 전달하고, 두 사람은 서로에게 모두 적합한 더 나은 방안을 찾아야 합니다." at bounding box center [310, 168] width 0 height 6
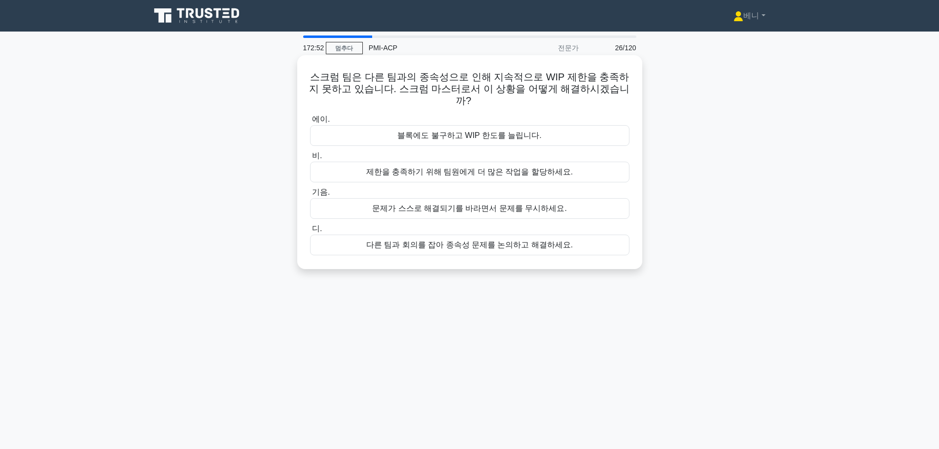
click at [514, 241] on font "다른 팀과 회의를 잡아 종속성 문제를 논의하고 해결하세요." at bounding box center [469, 245] width 207 height 8
click at [310, 232] on input "디. 다른 팀과 회의를 잡아 종속성 문제를 논의하고 해결하세요." at bounding box center [310, 229] width 0 height 6
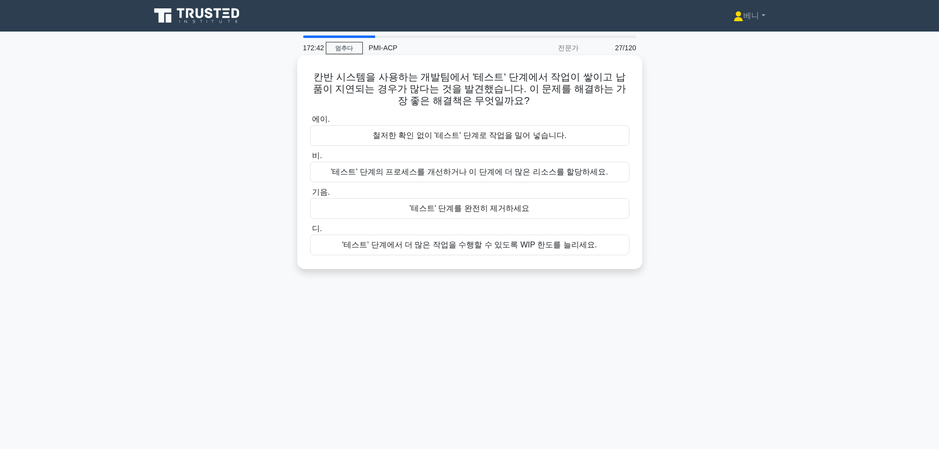
click at [483, 169] on font "'테스트' 단계의 프로세스를 개선하거나 이 단계에 더 많은 리소스를 할당하세요." at bounding box center [469, 172] width 277 height 8
click at [310, 159] on input "비. '테스트' 단계의 프로세스를 개선하거나 이 단계에 더 많은 리소스를 할당하세요." at bounding box center [310, 156] width 0 height 6
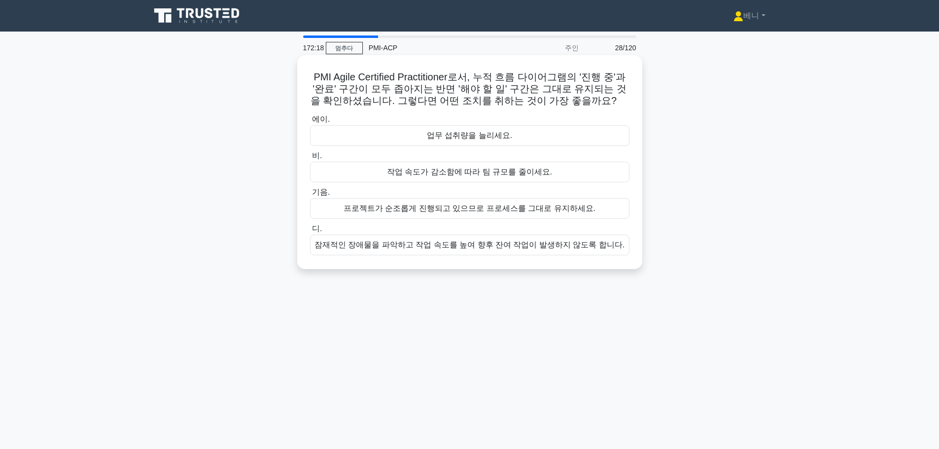
click at [467, 243] on font "잠재적인 장애물을 파악하고 작업 속도를 높여 향후 잔여 작업이 발생하지 않도록 합니다." at bounding box center [469, 245] width 310 height 8
click at [310, 232] on input "디. 잠재적인 장애물을 파악하고 작업 속도를 높여 향후 잔여 작업이 발생하지 않도록 합니다." at bounding box center [310, 229] width 0 height 6
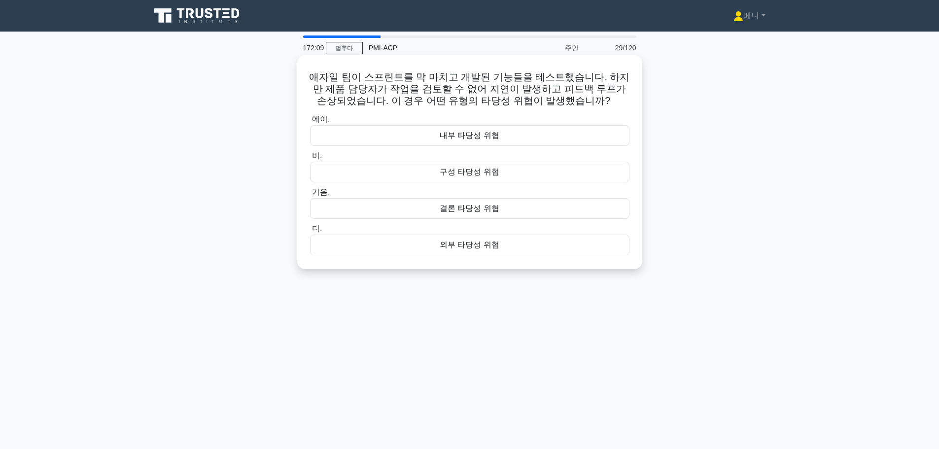
click at [478, 138] on font "내부 타당성 위협" at bounding box center [470, 135] width 60 height 8
click at [310, 123] on input "에이. 내부 타당성 위협" at bounding box center [310, 119] width 0 height 6
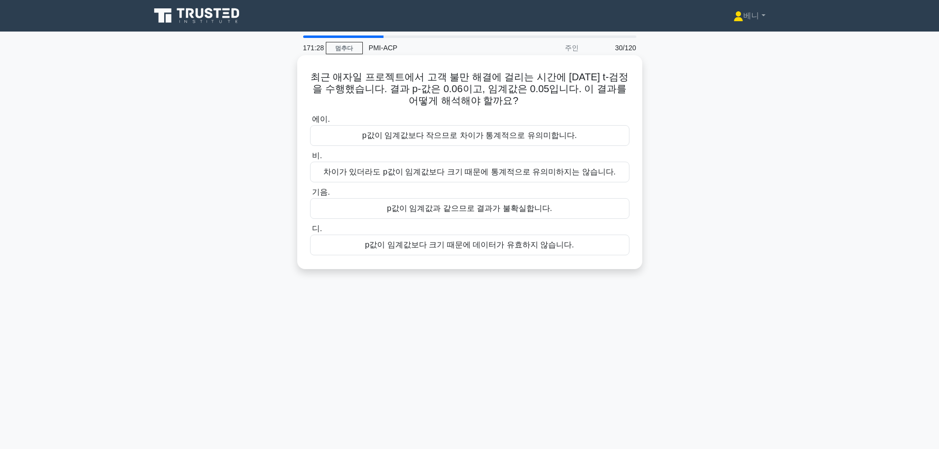
click at [479, 172] on font "차이가 있더라도 p값이 임계값보다 크기 때문에 통계적으로 유의미하지는 않습니다." at bounding box center [469, 172] width 292 height 8
click at [310, 159] on input "비. 차이가 있더라도 p값이 임계값보다 크기 때문에 통계적으로 유의미하지는 않습니다." at bounding box center [310, 156] width 0 height 6
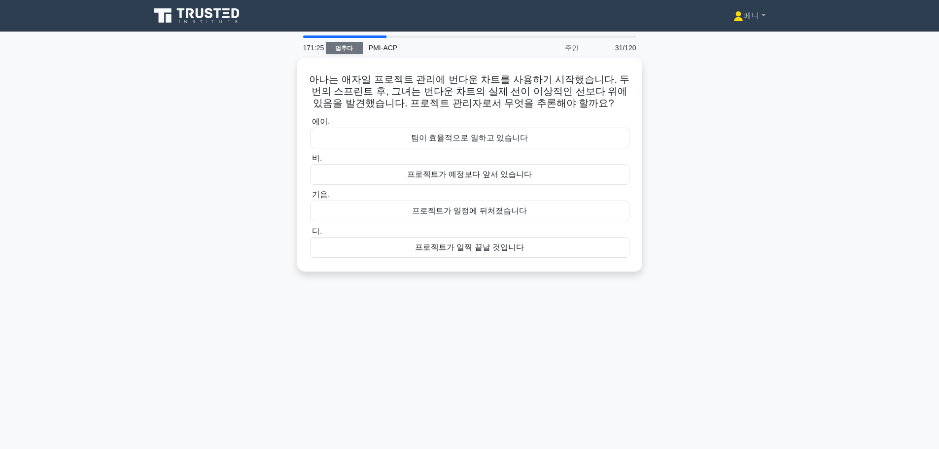
click at [343, 46] on font "멈추다" at bounding box center [344, 48] width 18 height 7
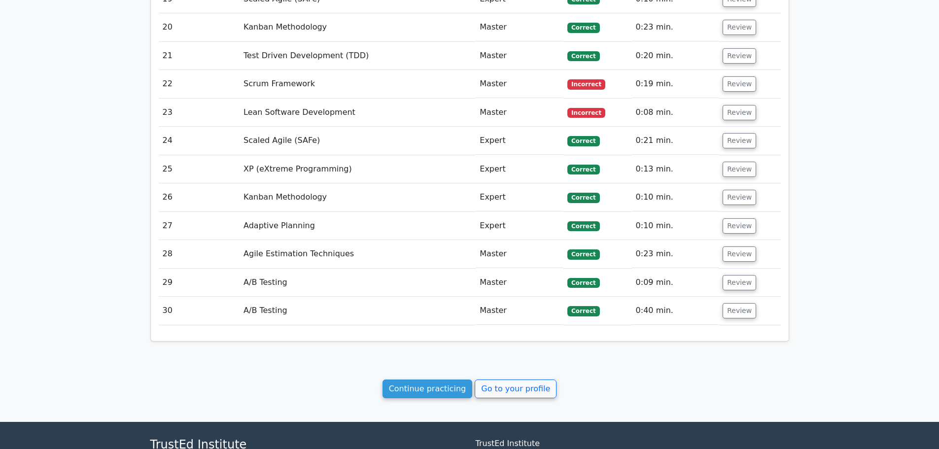
scroll to position [1871, 0]
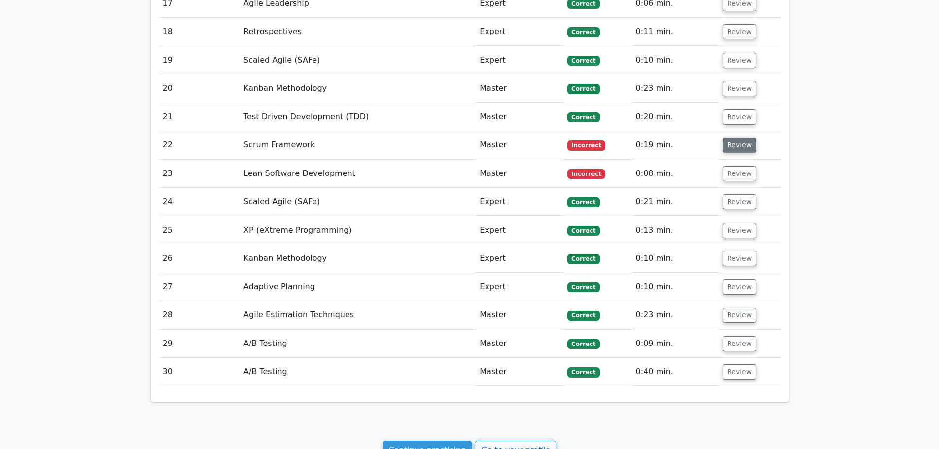
click at [744, 138] on button "Review" at bounding box center [740, 145] width 34 height 15
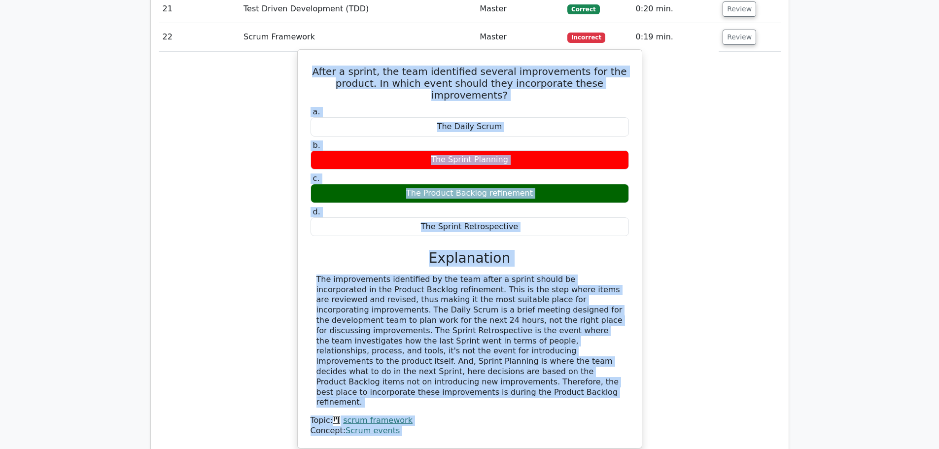
scroll to position [1987, 0]
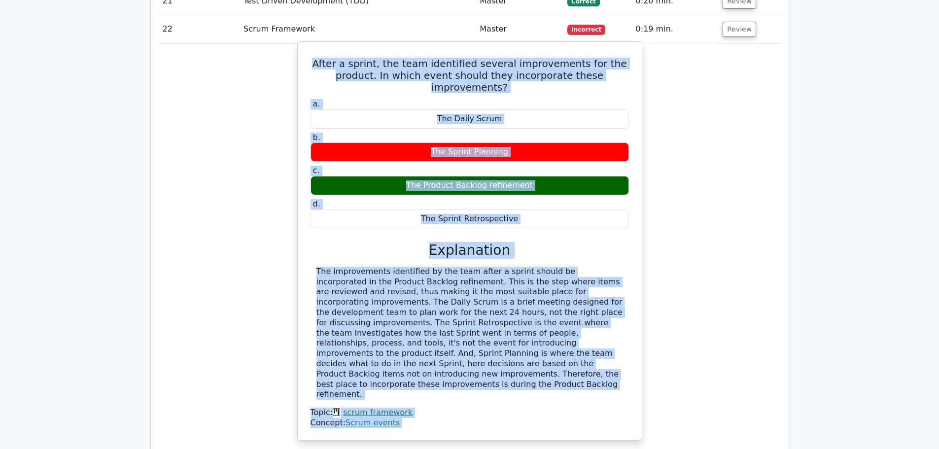
drag, startPoint x: 322, startPoint y: 166, endPoint x: 603, endPoint y: 348, distance: 334.8
click at [603, 348] on div "After a sprint, the team identified several improvements for the product. In wh…" at bounding box center [470, 241] width 336 height 390
copy div "After a sprint, the team identified several improvements for the product. In wh…"
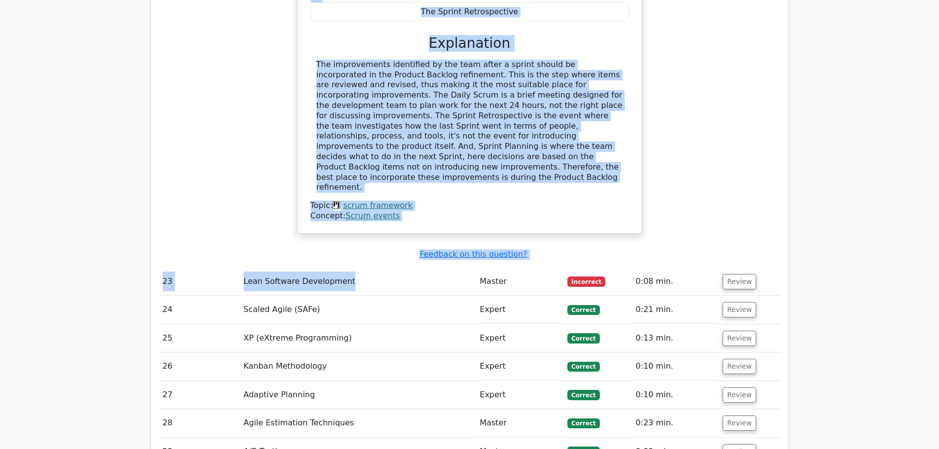
scroll to position [2282, 0]
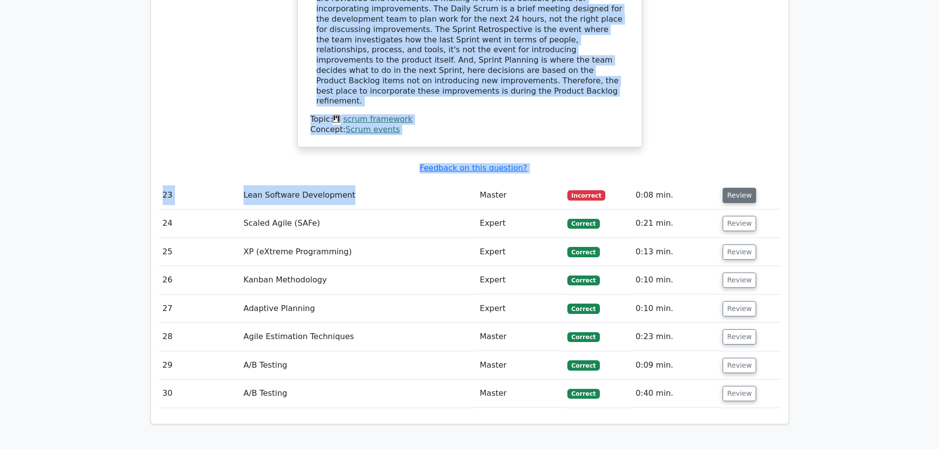
click at [746, 188] on button "Review" at bounding box center [740, 195] width 34 height 15
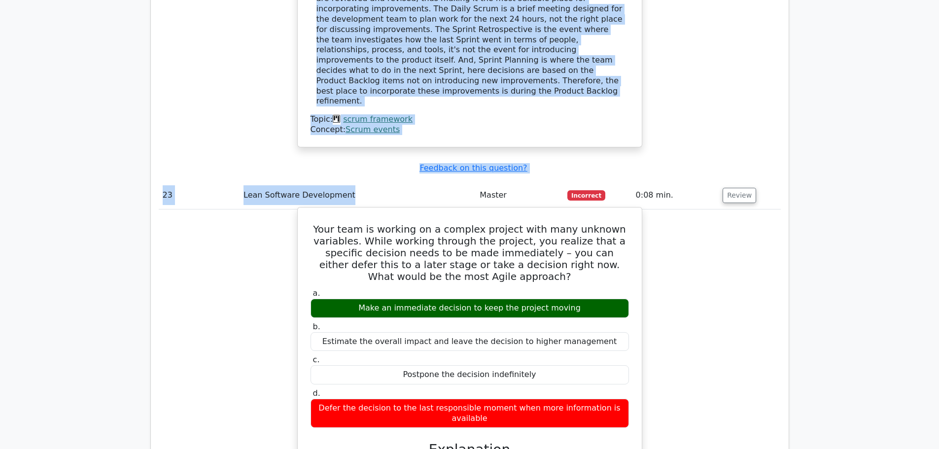
scroll to position [2430, 0]
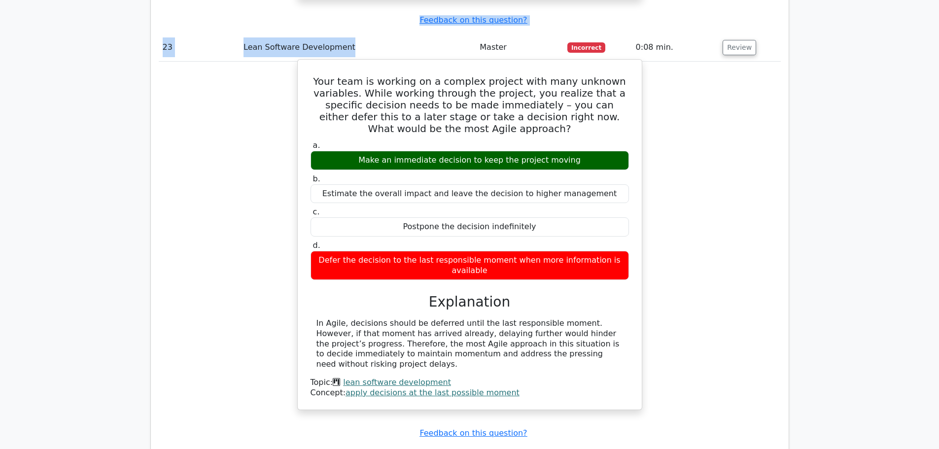
drag, startPoint x: 325, startPoint y: 34, endPoint x: 382, endPoint y: 325, distance: 295.9
click at [382, 325] on div "Your team is working on a complex project with many unknown variables. While wo…" at bounding box center [470, 235] width 336 height 342
copy div "Lore ipsu do sitamet co a elitsed doeiusm temp inci utlabor etdolorem. Aliqu en…"
